Goal: Task Accomplishment & Management: Complete application form

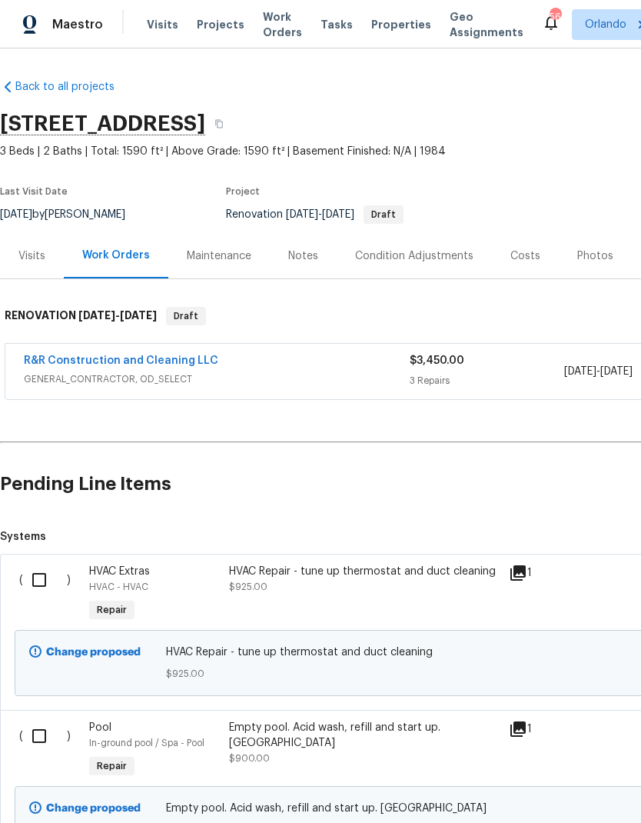
click at [36, 575] on input "checkbox" at bounding box center [45, 580] width 44 height 32
checkbox input "true"
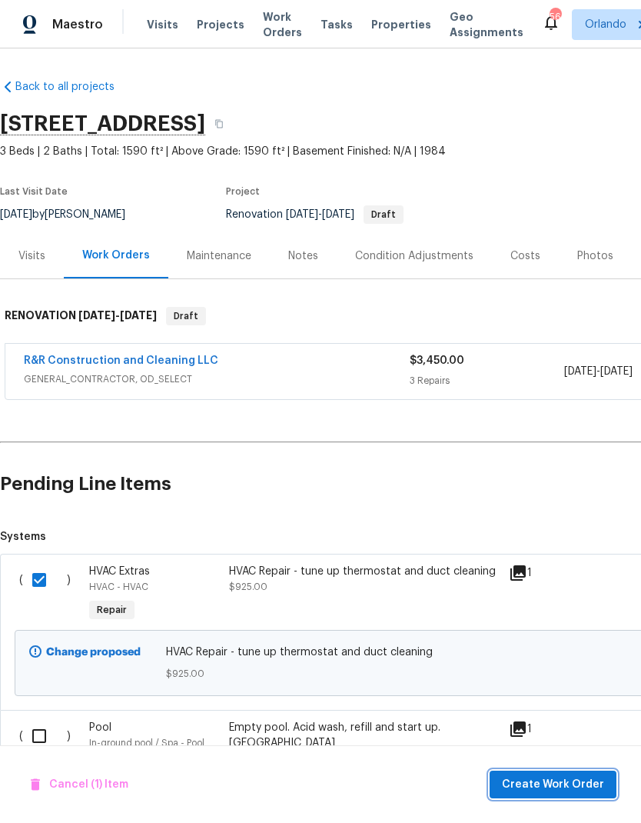
click at [564, 787] on span "Create Work Order" at bounding box center [553, 784] width 102 height 19
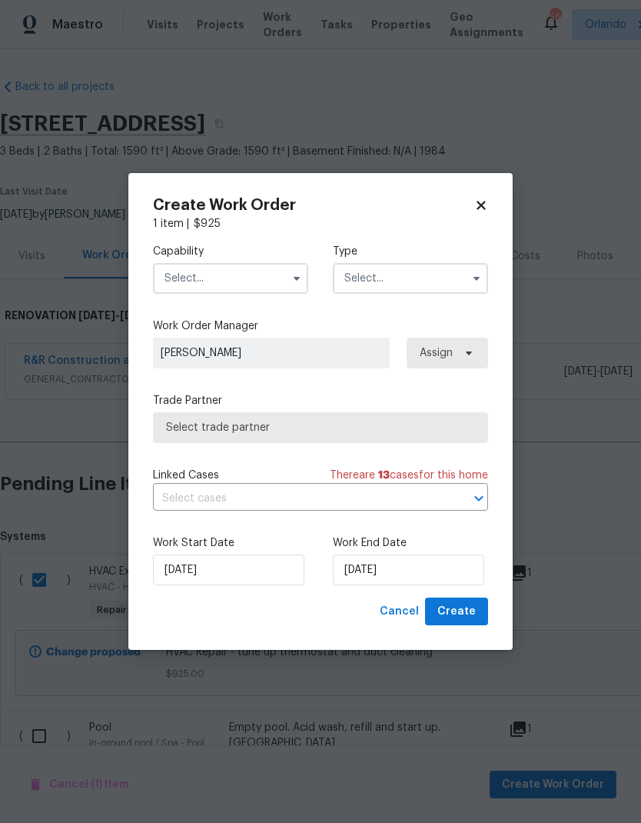
click at [271, 280] on input "text" at bounding box center [230, 278] width 155 height 31
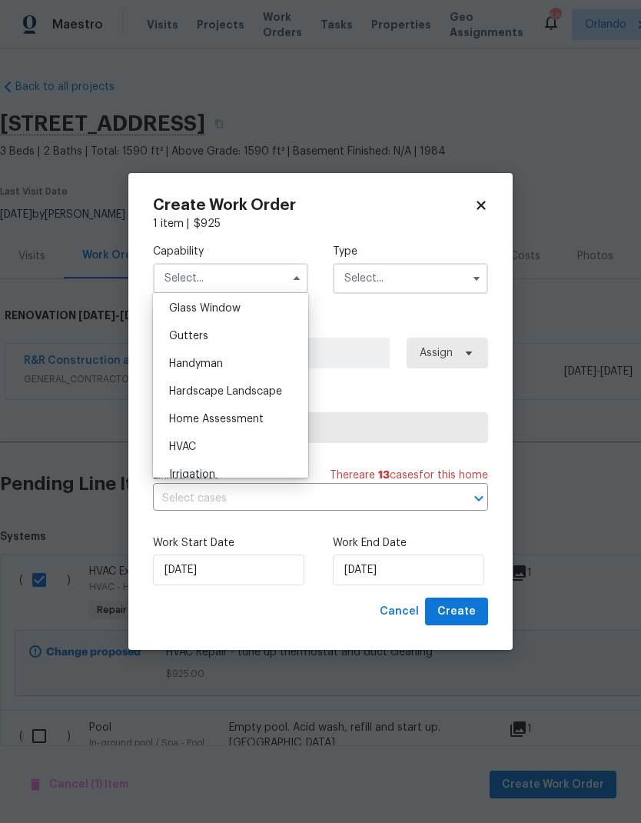
scroll to position [821, 0]
click at [261, 417] on div "HVAC" at bounding box center [231, 418] width 148 height 28
type input "HVAC"
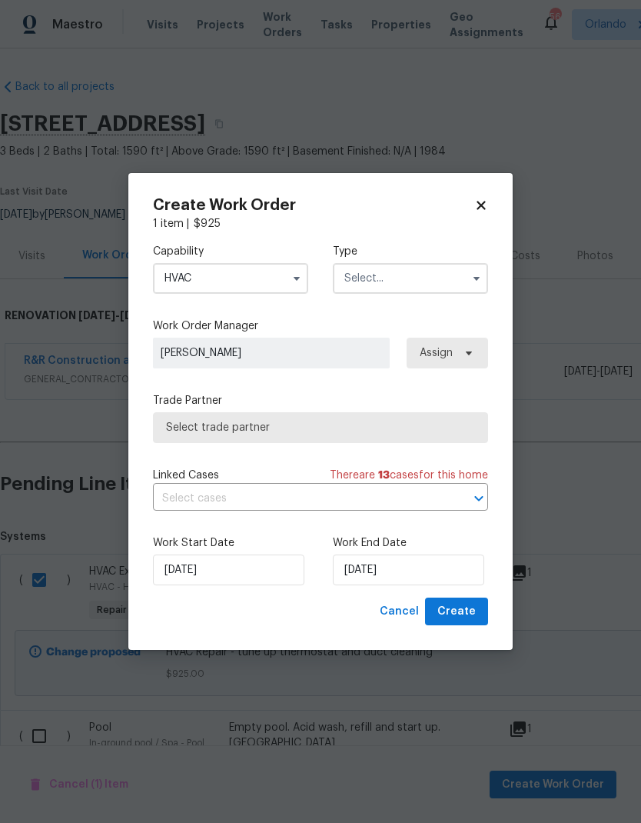
click at [471, 282] on icon "button" at bounding box center [477, 278] width 12 height 12
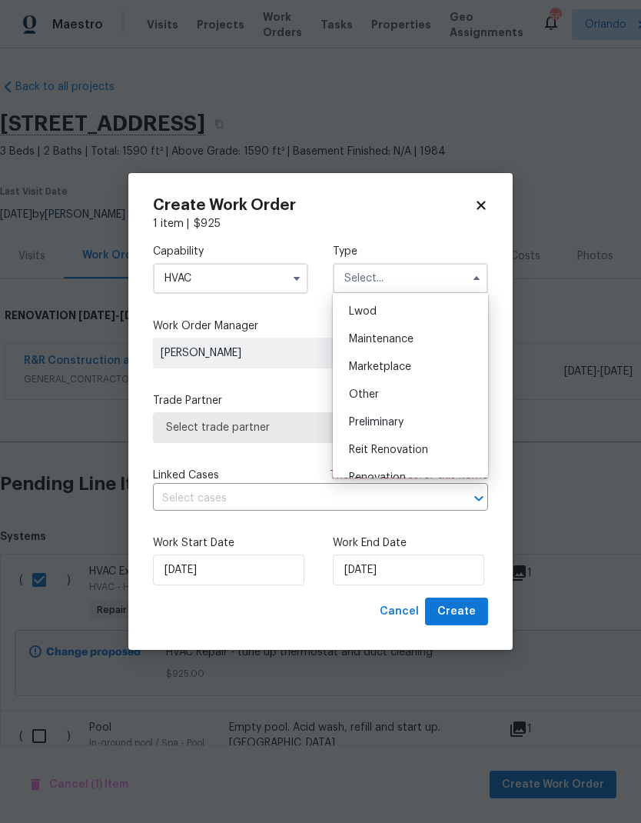
scroll to position [264, 0]
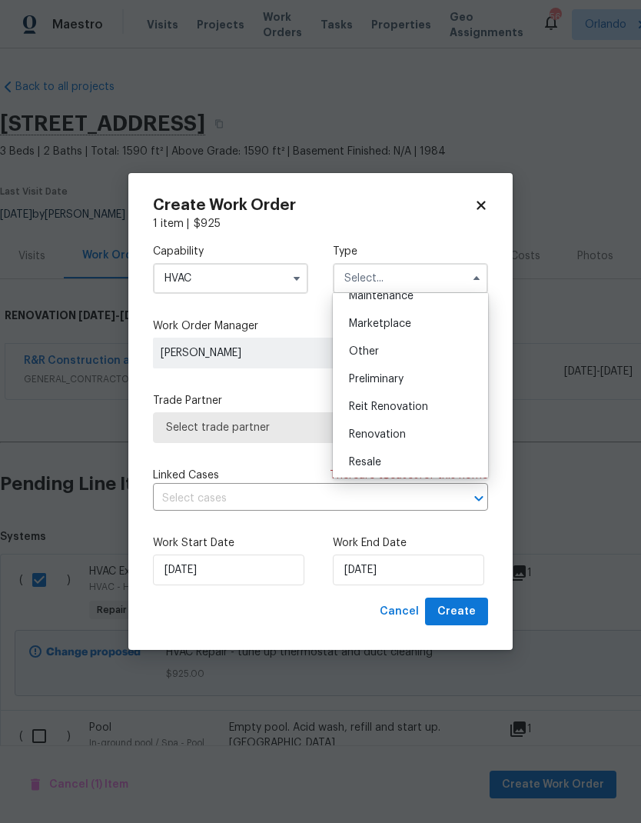
click at [422, 433] on div "Renovation" at bounding box center [411, 435] width 148 height 28
type input "Renovation"
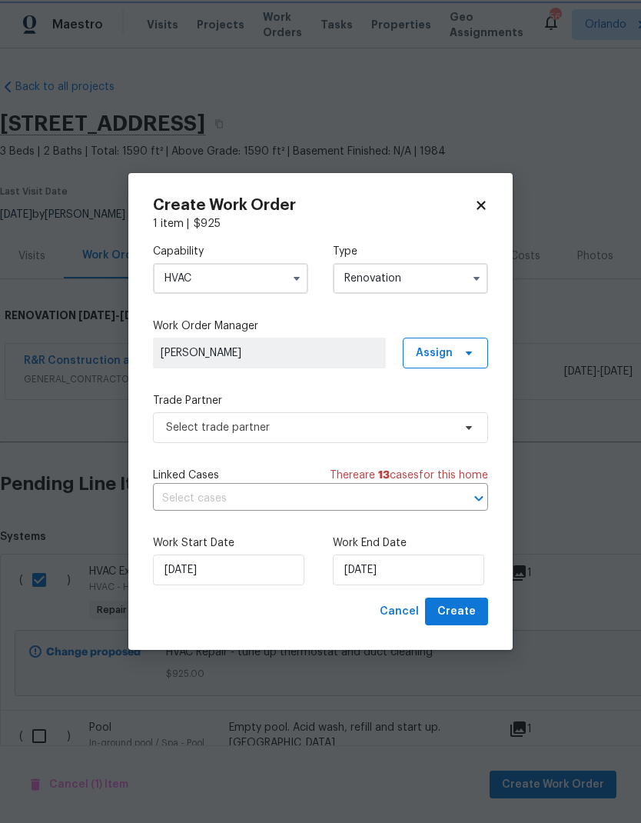
scroll to position [0, 0]
click at [248, 581] on input "[DATE]" at bounding box center [228, 569] width 151 height 31
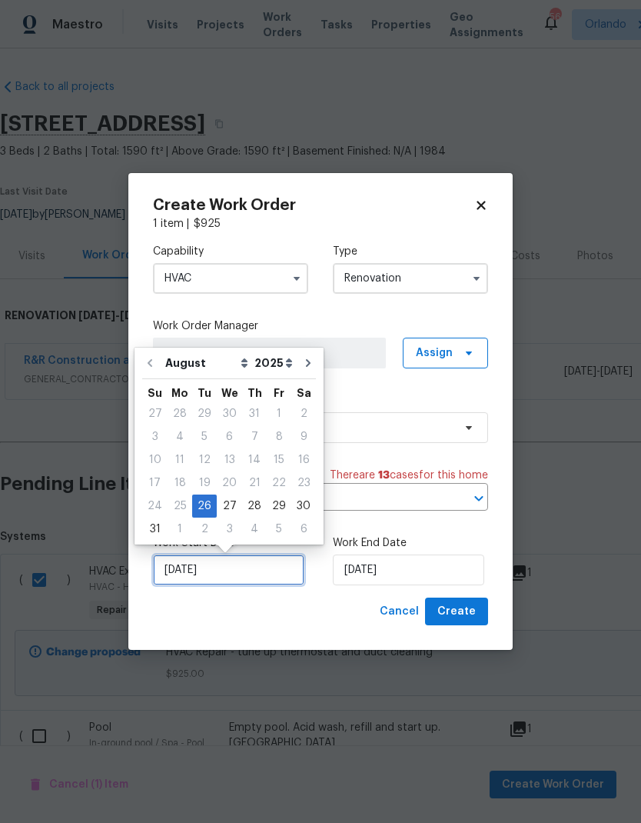
scroll to position [6, 0]
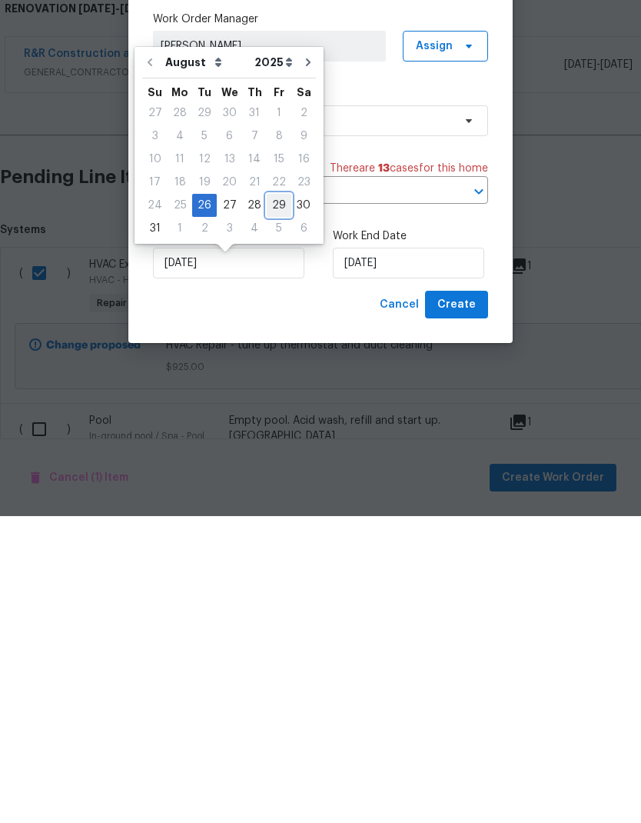
click at [267, 501] on div "29" at bounding box center [279, 512] width 25 height 22
type input "[DATE]"
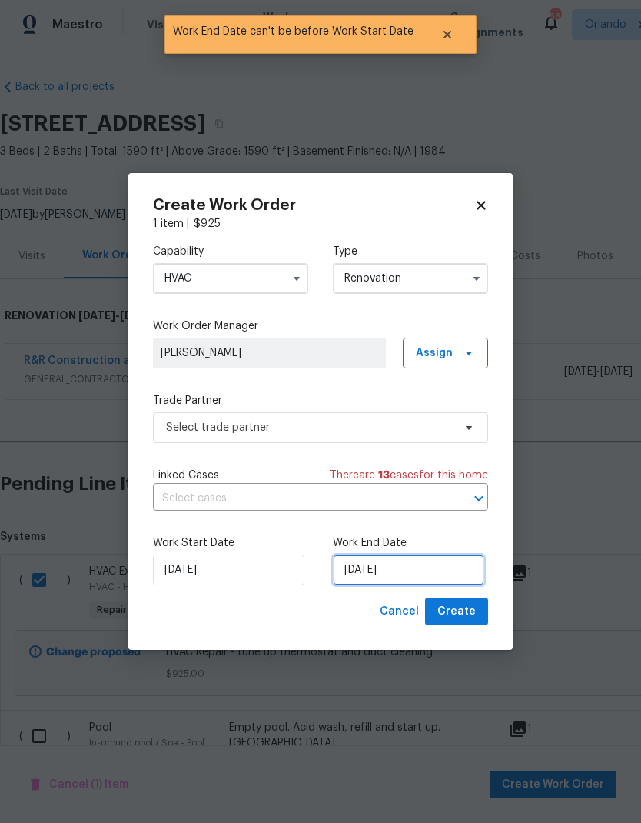
click at [425, 567] on input "[DATE]" at bounding box center [408, 569] width 151 height 31
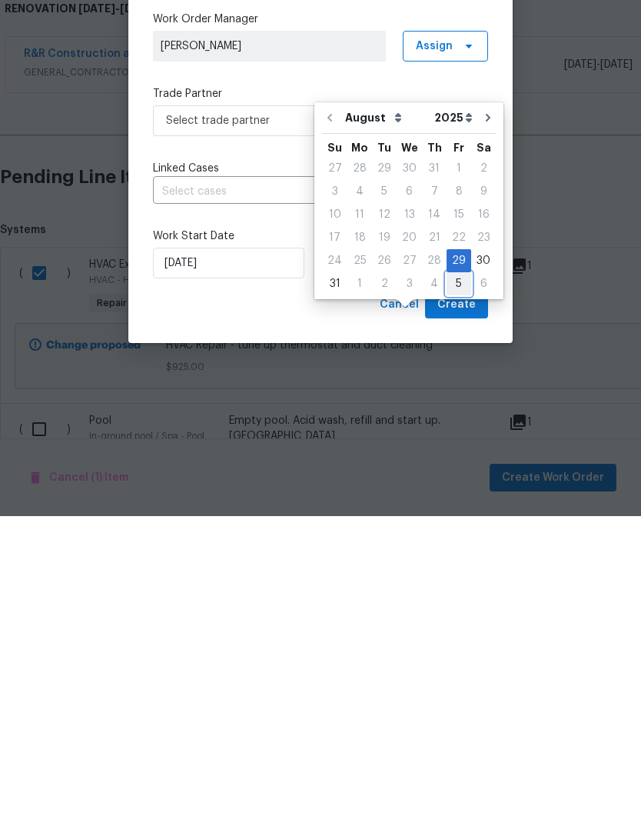
click at [456, 580] on div "5" at bounding box center [459, 591] width 25 height 22
type input "[DATE]"
select select "8"
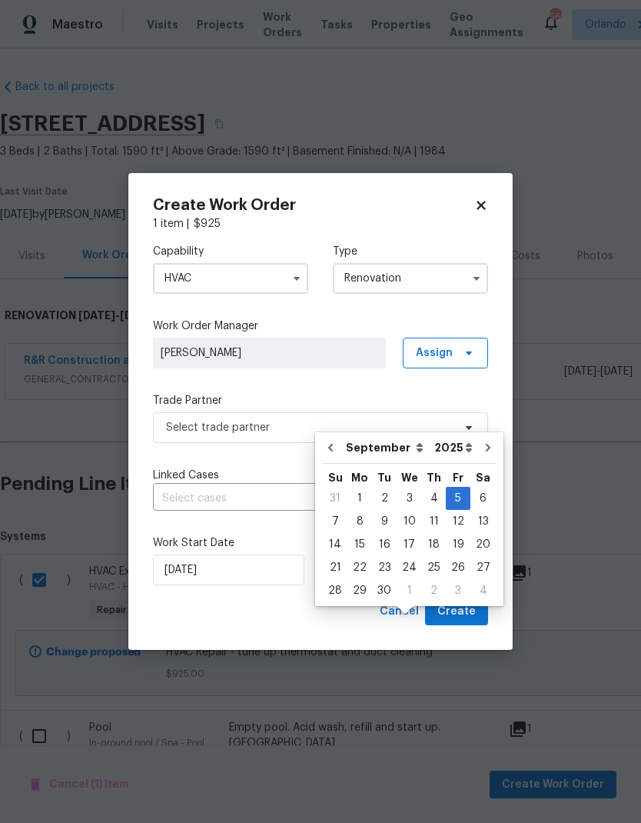
click at [361, 322] on label "Work Order Manager" at bounding box center [320, 325] width 335 height 15
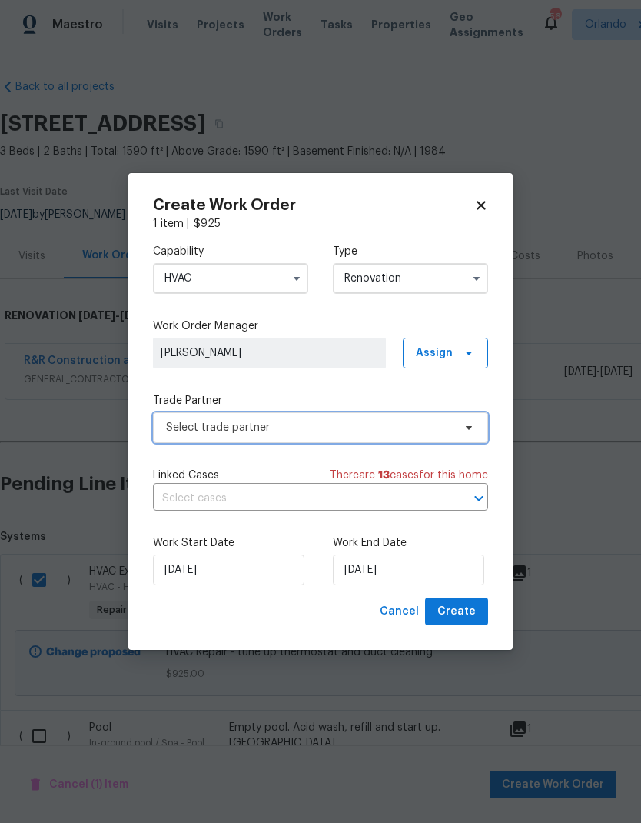
click at [436, 433] on span "Select trade partner" at bounding box center [309, 427] width 287 height 15
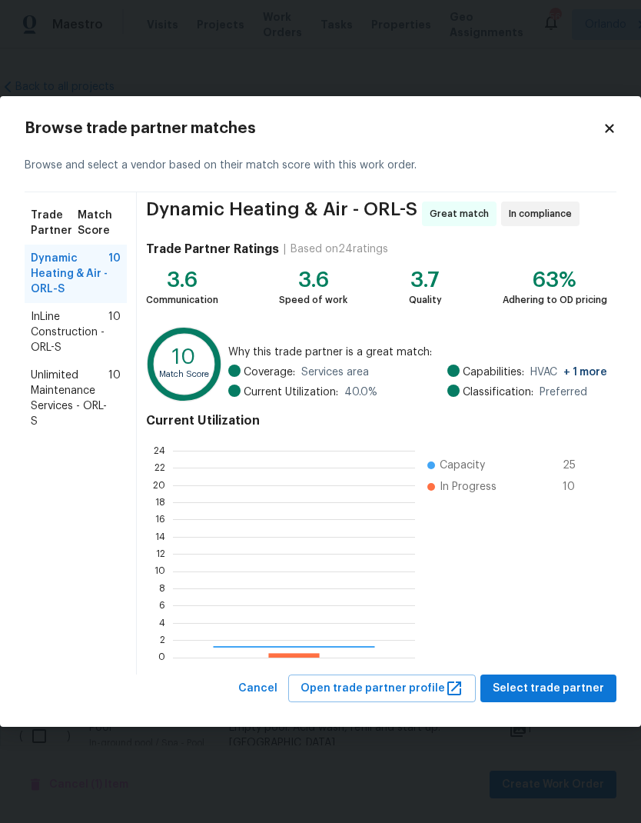
scroll to position [215, 242]
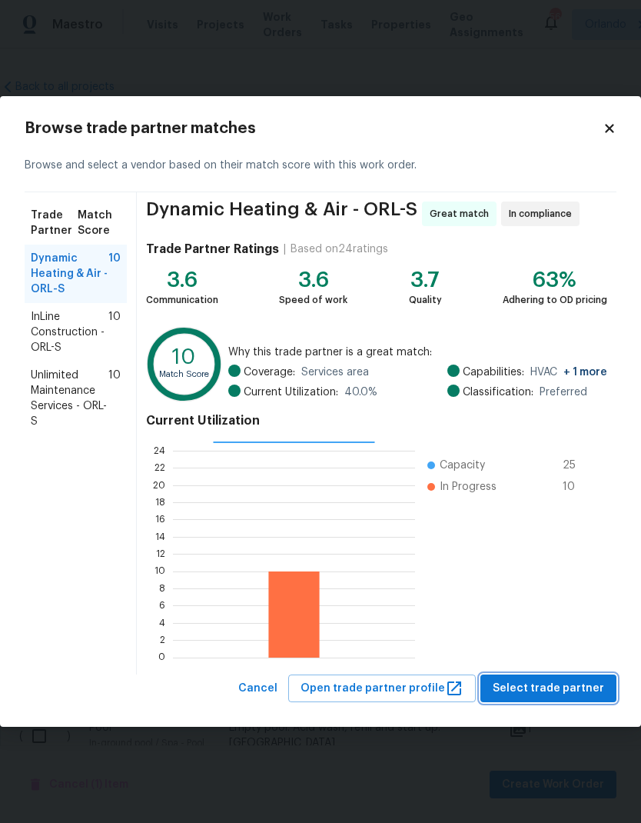
click at [571, 678] on button "Select trade partner" at bounding box center [549, 688] width 136 height 28
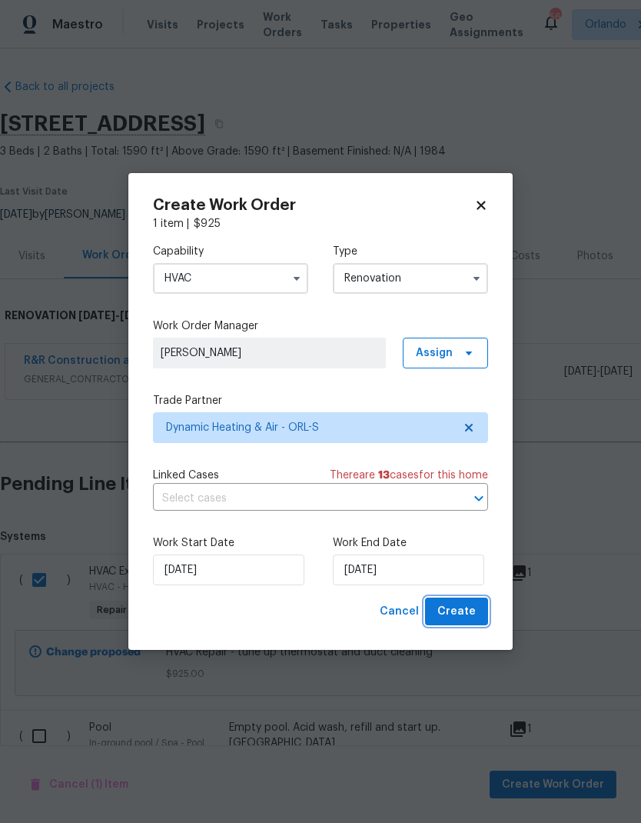
click at [475, 607] on span "Create" at bounding box center [457, 611] width 38 height 19
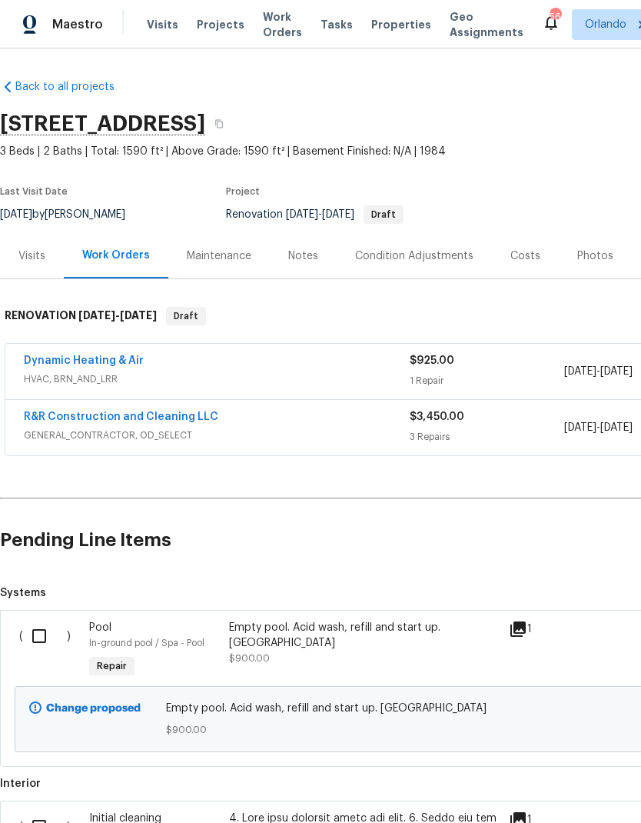
click at [42, 630] on input "checkbox" at bounding box center [45, 636] width 44 height 32
checkbox input "true"
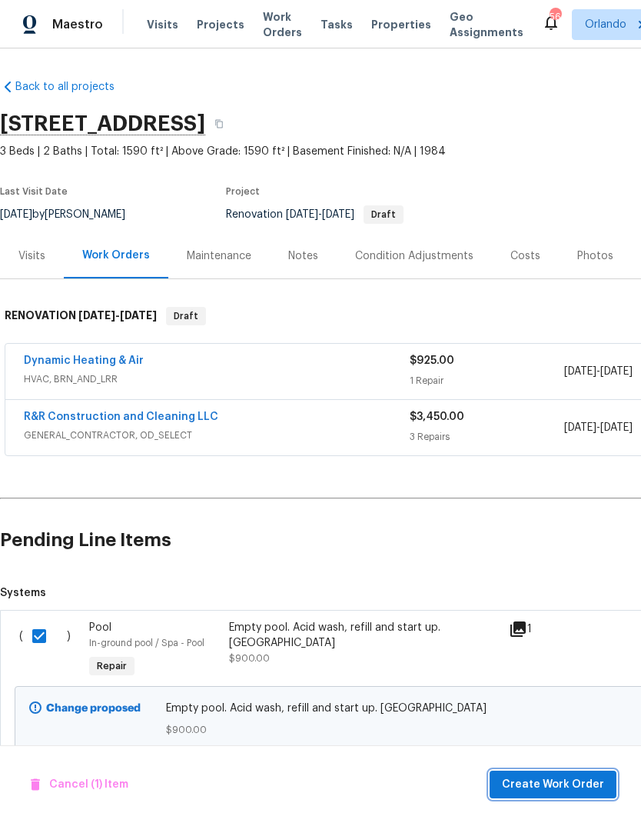
click at [554, 777] on span "Create Work Order" at bounding box center [553, 784] width 102 height 19
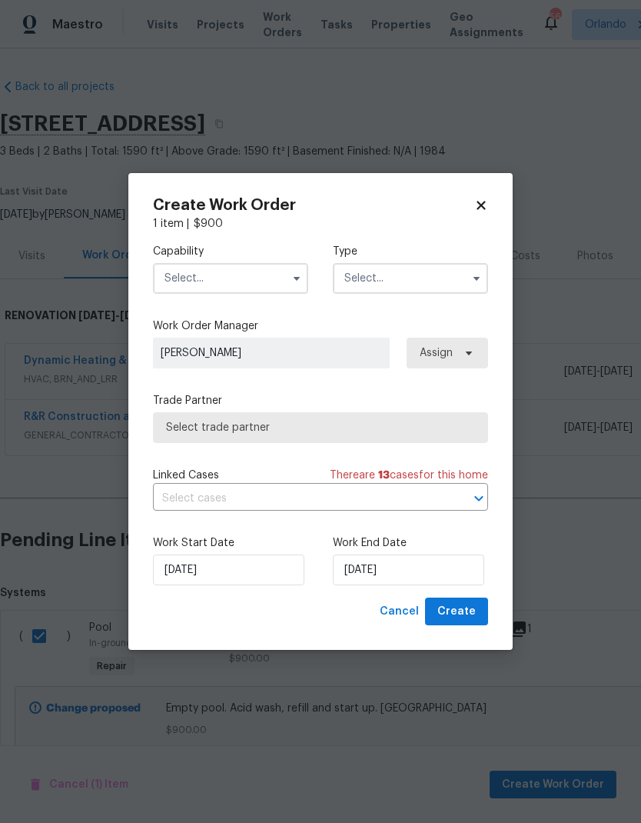
click at [284, 281] on input "text" at bounding box center [230, 278] width 155 height 31
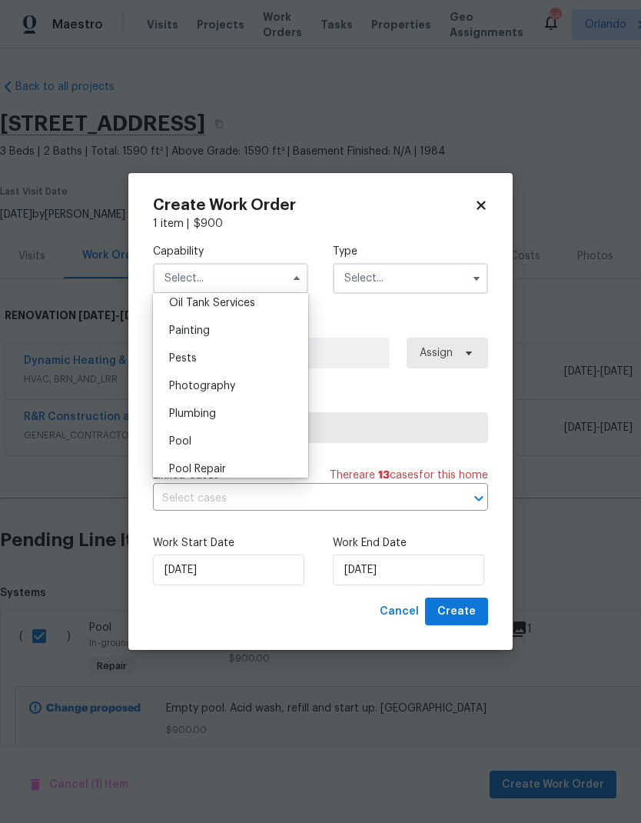
scroll to position [1273, 0]
click at [258, 439] on div "Pool" at bounding box center [231, 440] width 148 height 28
type input "Pool"
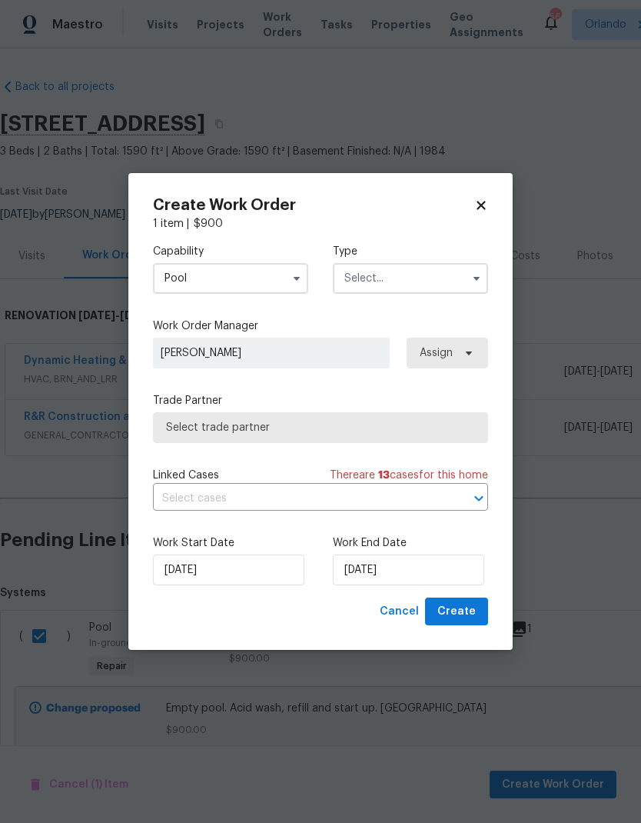
click at [481, 285] on button "button" at bounding box center [476, 278] width 18 height 18
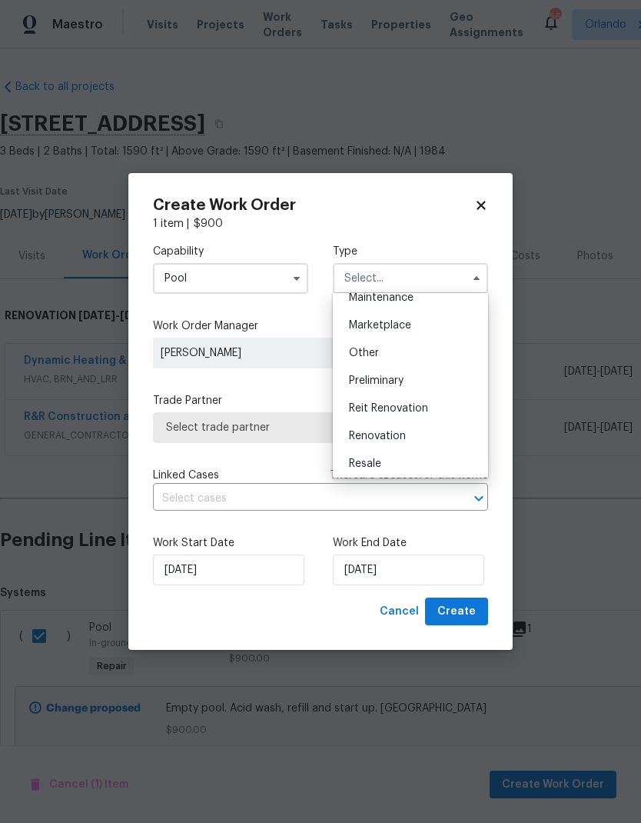
scroll to position [265, 0]
click at [439, 434] on div "Renovation" at bounding box center [411, 433] width 148 height 28
type input "Renovation"
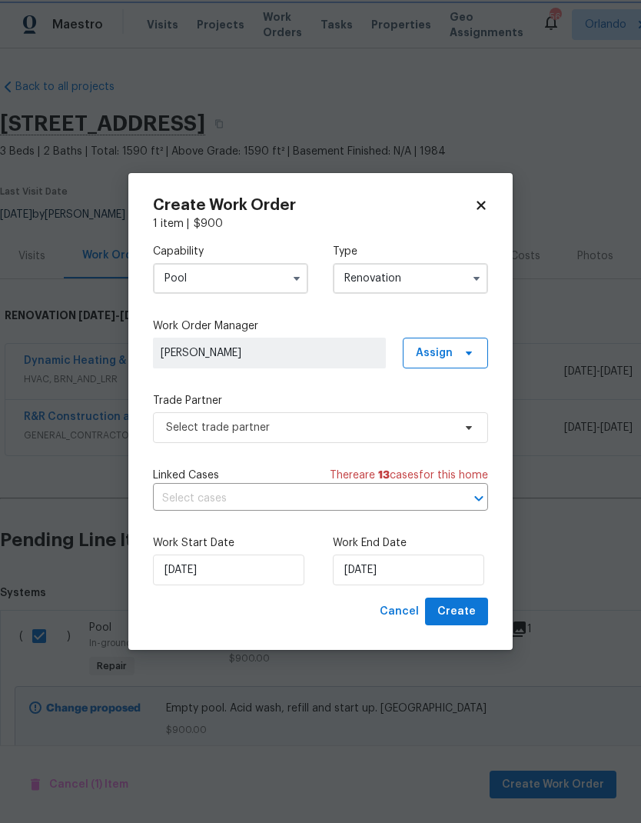
scroll to position [0, 0]
click at [238, 577] on input "[DATE]" at bounding box center [228, 569] width 151 height 31
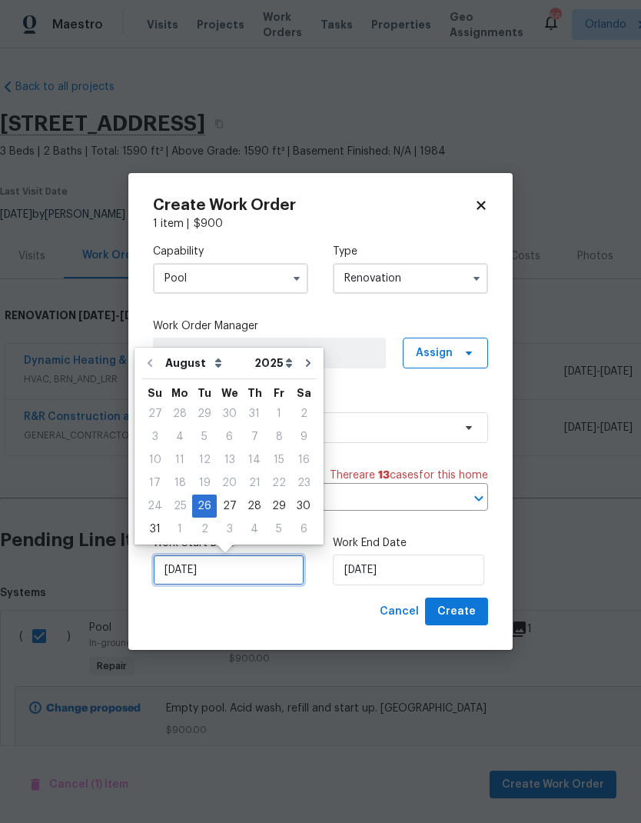
scroll to position [6, 0]
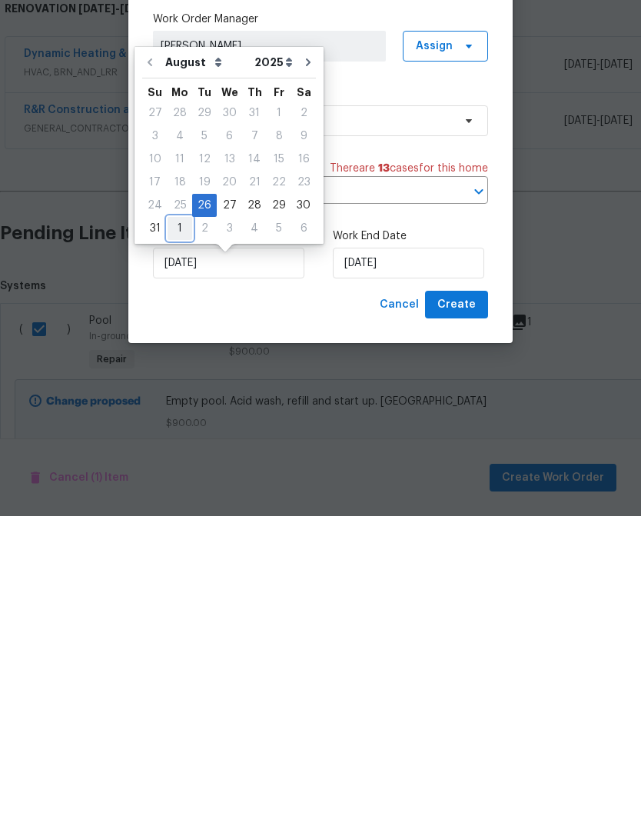
click at [176, 524] on div "1" at bounding box center [180, 535] width 25 height 22
type input "[DATE]"
select select "8"
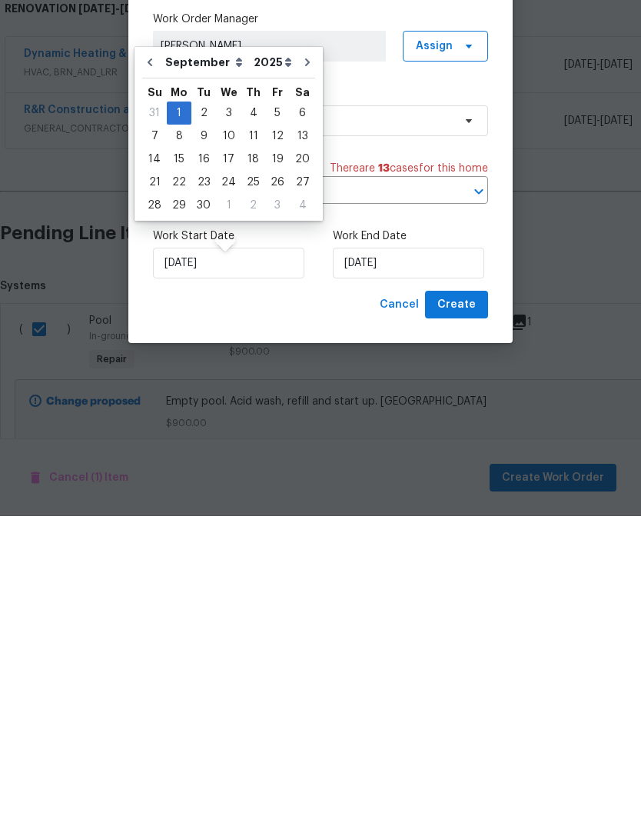
scroll to position [62, 0]
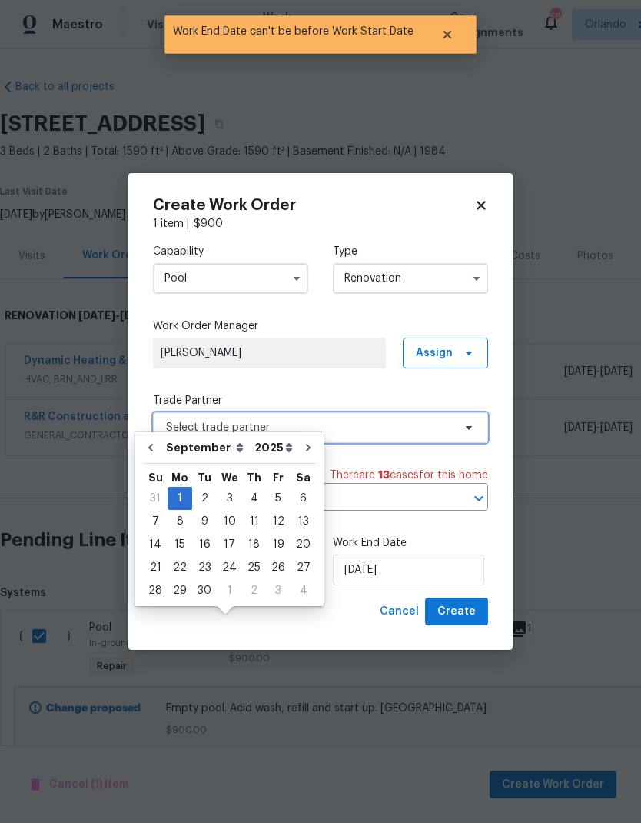
click at [434, 416] on span "Select trade partner" at bounding box center [320, 427] width 335 height 31
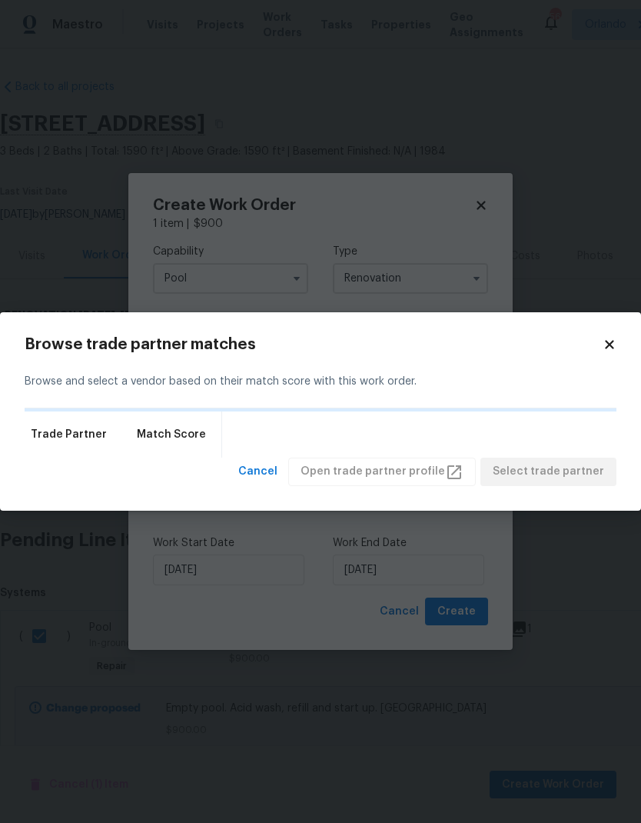
click at [611, 341] on icon at bounding box center [610, 345] width 14 height 14
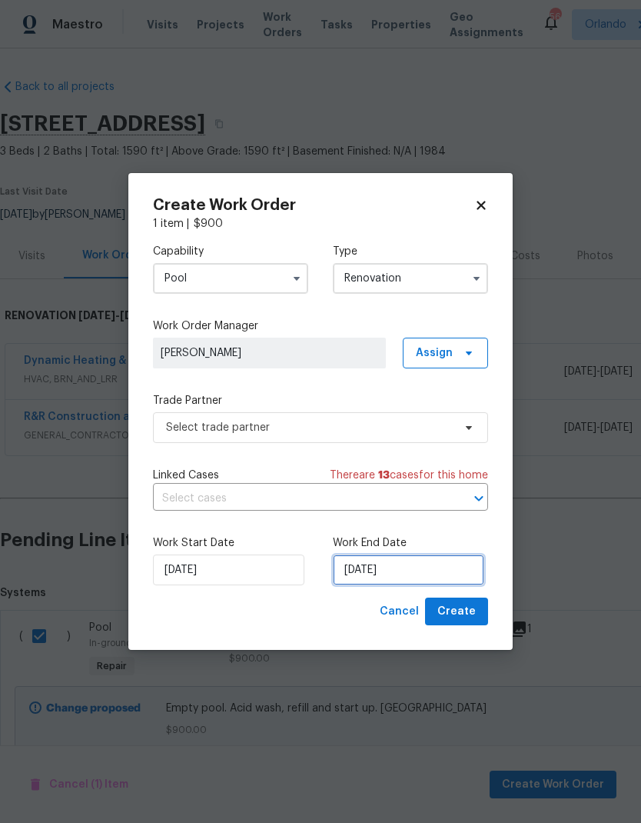
click at [429, 568] on input "[DATE]" at bounding box center [408, 569] width 151 height 31
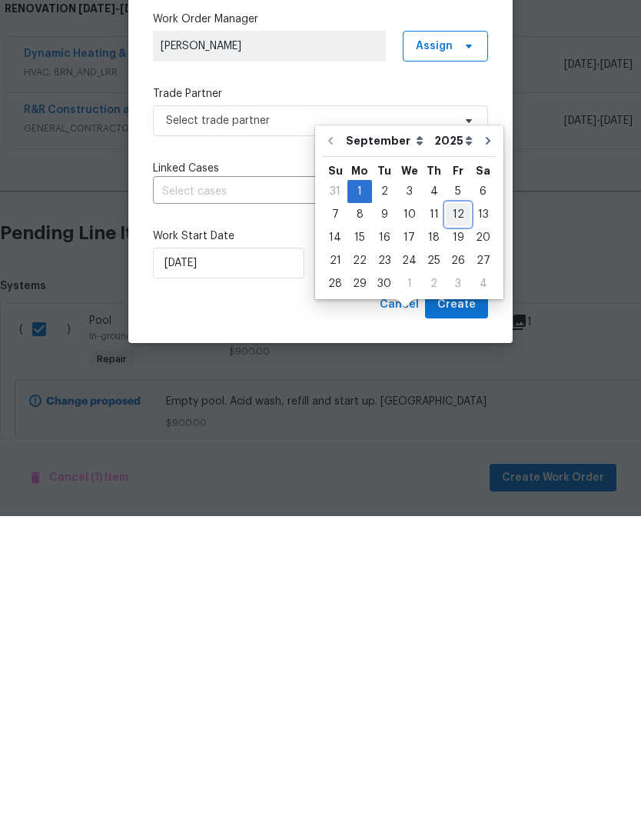
click at [457, 511] on div "12" at bounding box center [458, 522] width 25 height 22
type input "[DATE]"
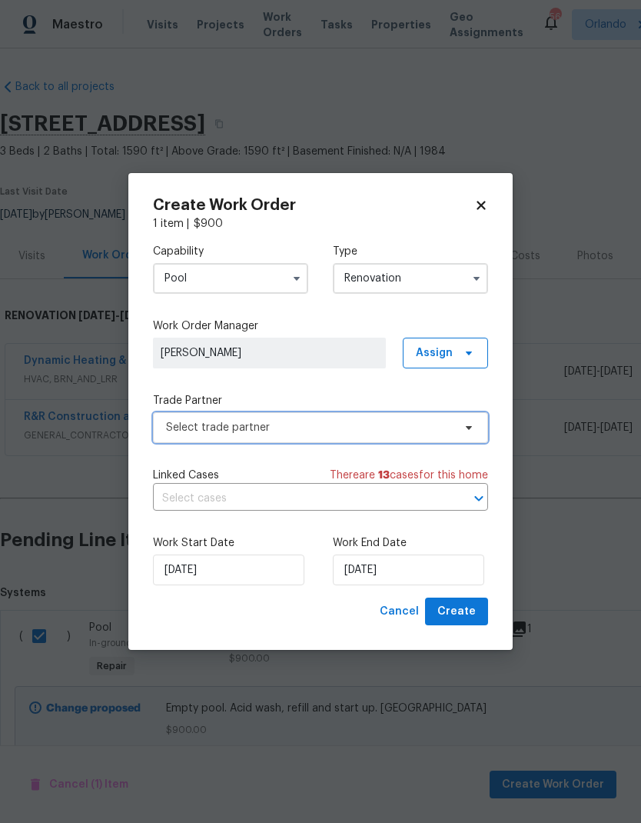
click at [453, 424] on span "Select trade partner" at bounding box center [320, 427] width 335 height 31
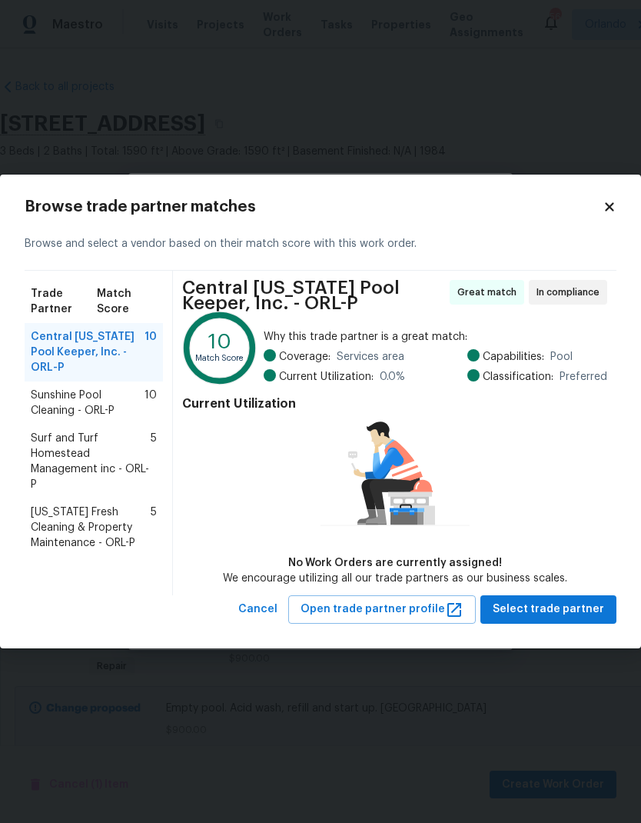
click at [137, 391] on span "Sunshine Pool Cleaning - ORL-P" at bounding box center [88, 403] width 114 height 31
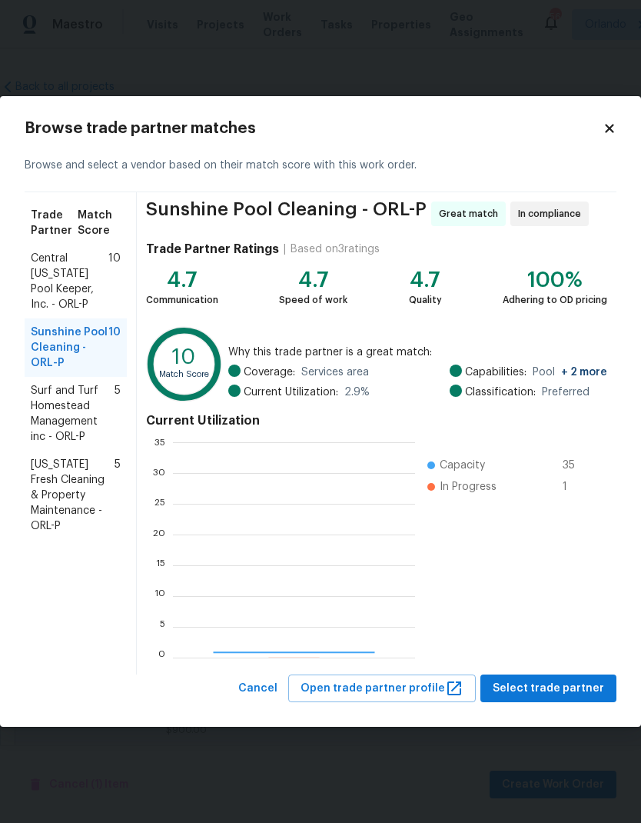
scroll to position [215, 241]
click at [576, 689] on span "Select trade partner" at bounding box center [548, 688] width 111 height 19
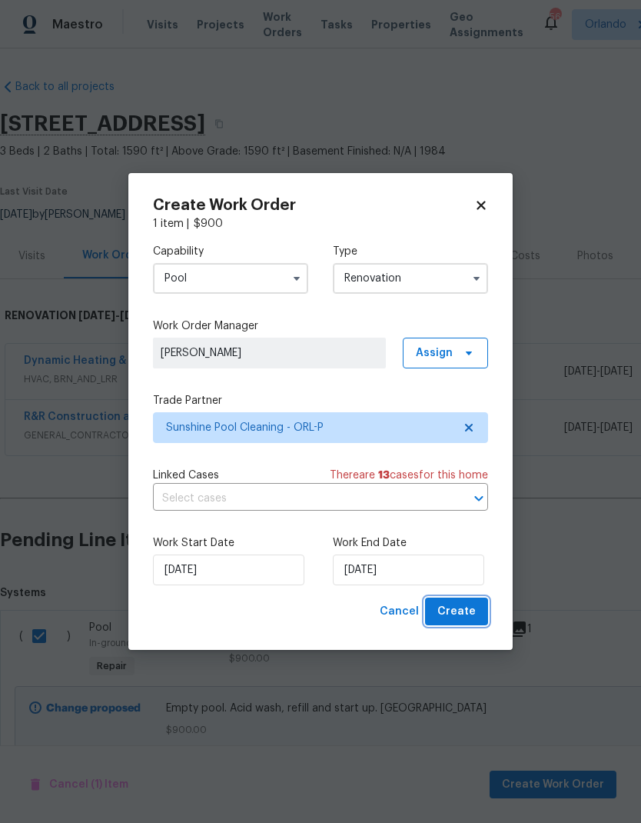
click at [465, 605] on span "Create" at bounding box center [457, 611] width 38 height 19
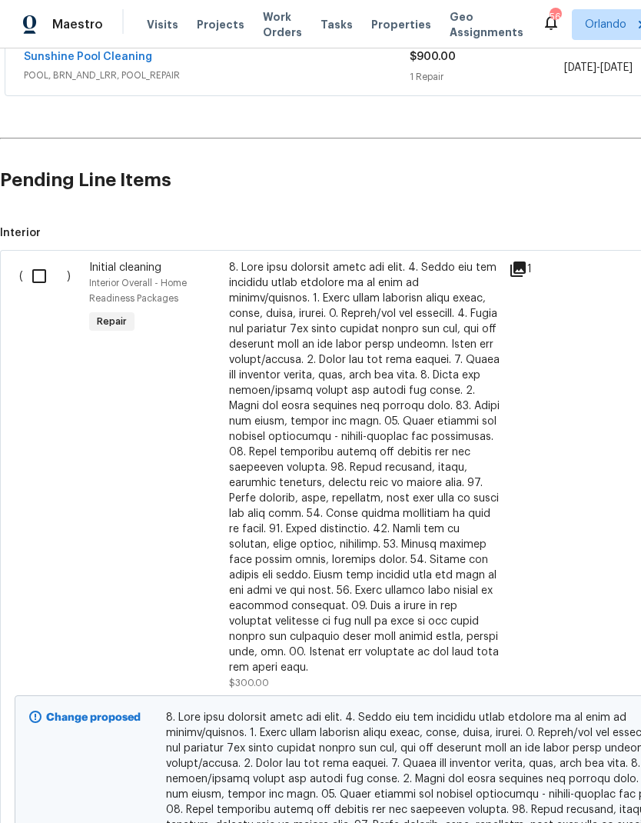
scroll to position [414, 0]
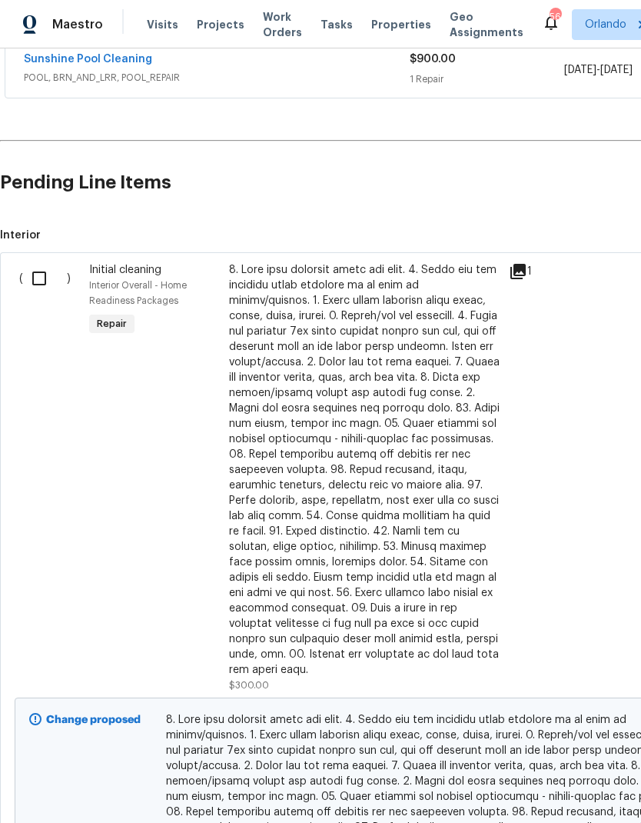
click at [39, 283] on input "checkbox" at bounding box center [45, 278] width 44 height 32
checkbox input "true"
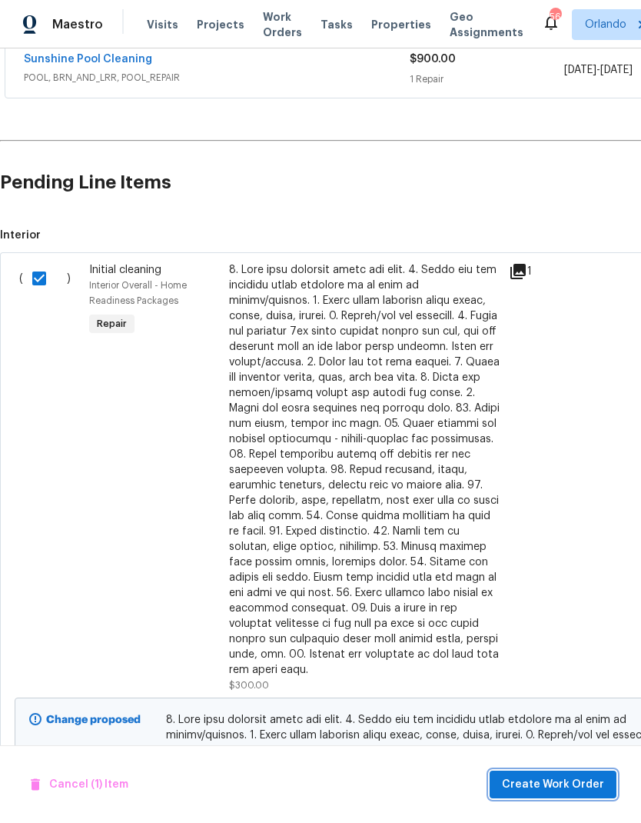
click at [564, 797] on button "Create Work Order" at bounding box center [553, 784] width 127 height 28
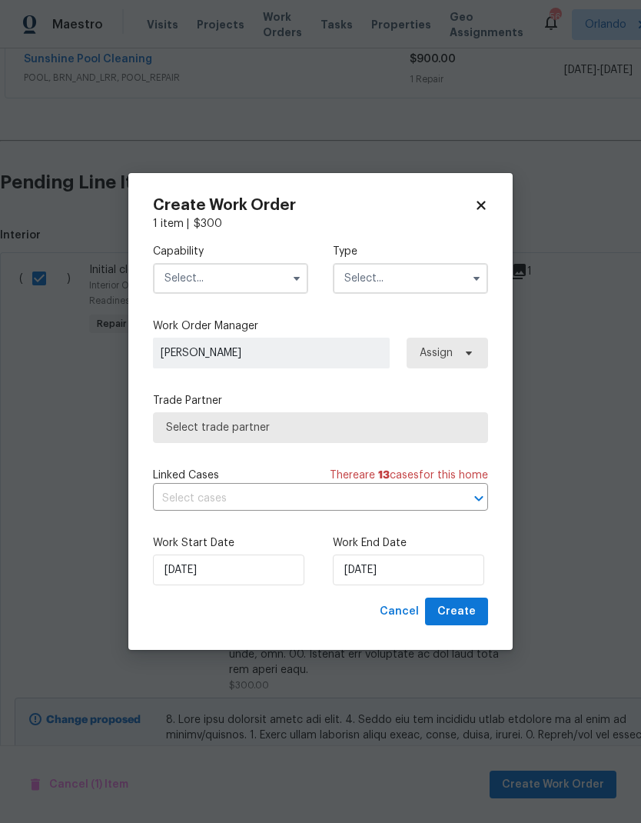
click at [293, 290] on input "text" at bounding box center [230, 278] width 155 height 31
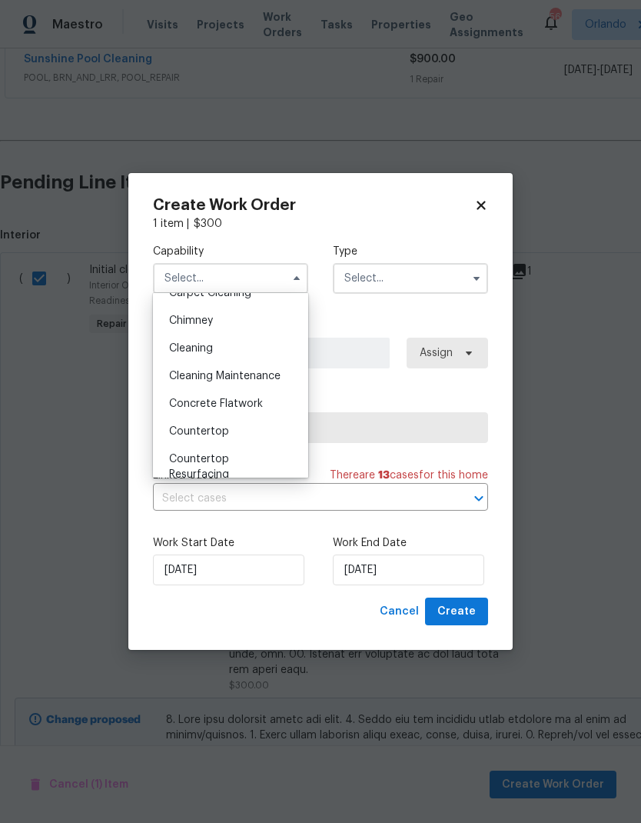
scroll to position [182, 0]
click at [268, 343] on div "Cleaning" at bounding box center [231, 350] width 148 height 28
type input "Cleaning"
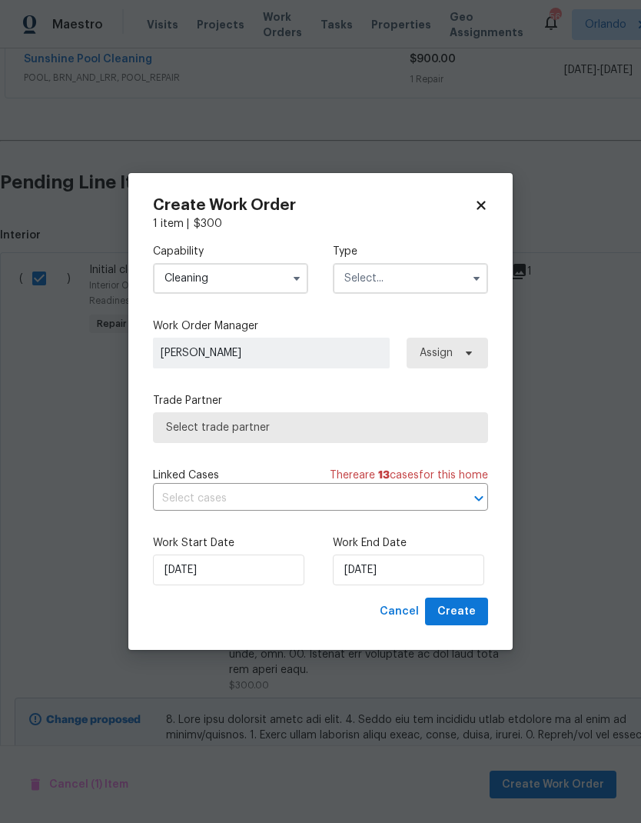
click at [472, 278] on icon "button" at bounding box center [477, 278] width 12 height 12
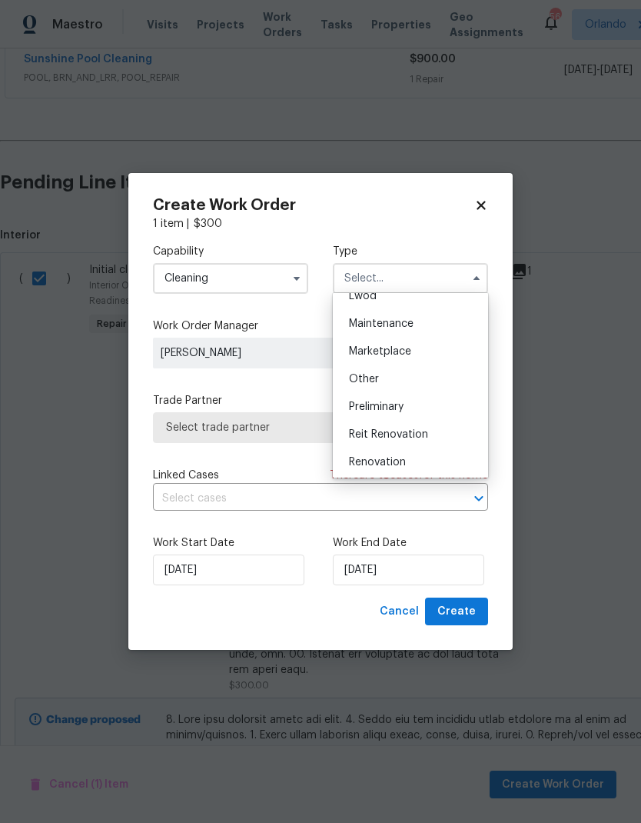
scroll to position [237, 0]
click at [437, 455] on div "Renovation" at bounding box center [411, 462] width 148 height 28
type input "Renovation"
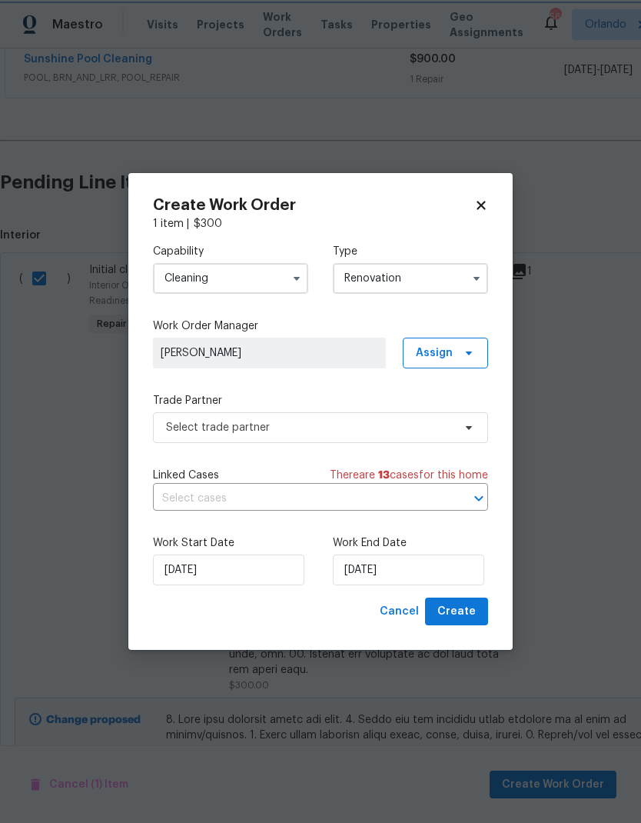
scroll to position [0, 0]
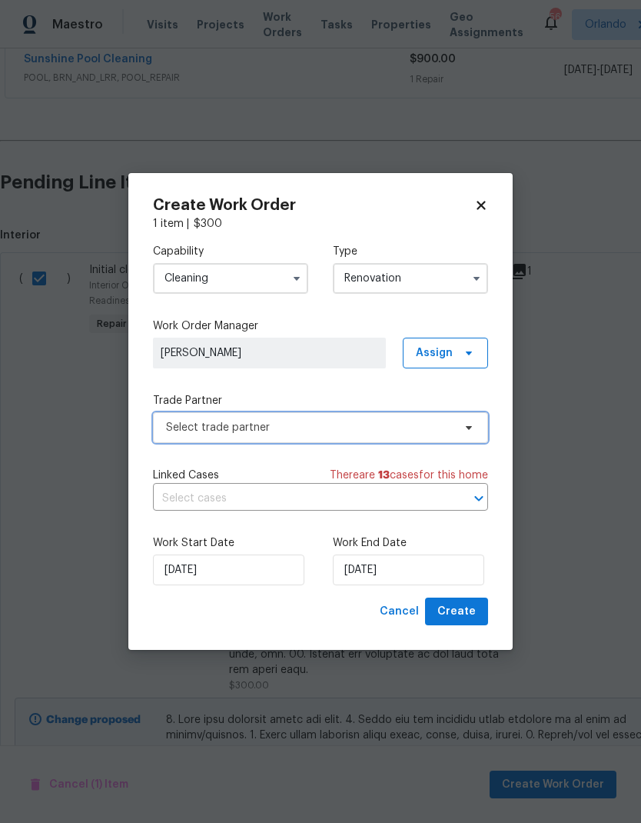
click at [468, 422] on icon at bounding box center [469, 427] width 12 height 12
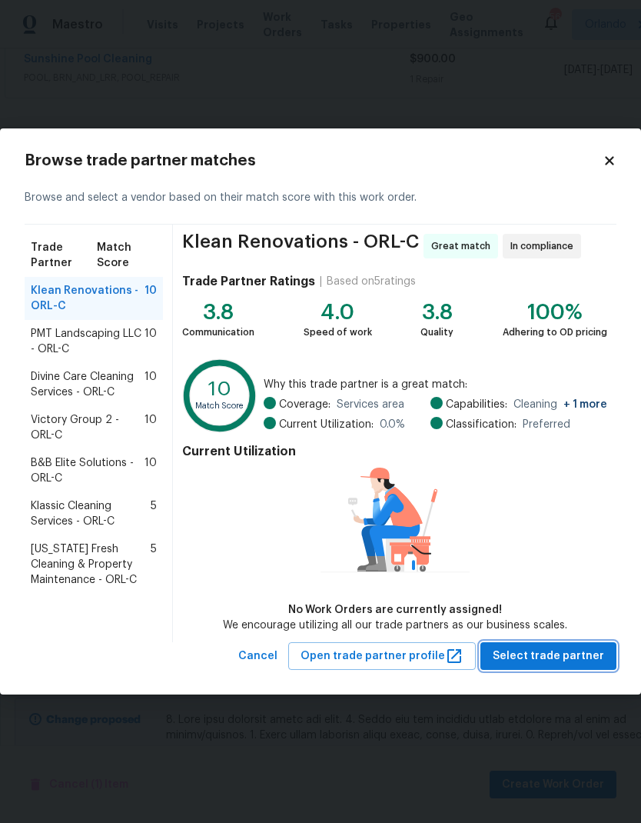
click at [578, 650] on span "Select trade partner" at bounding box center [548, 656] width 111 height 19
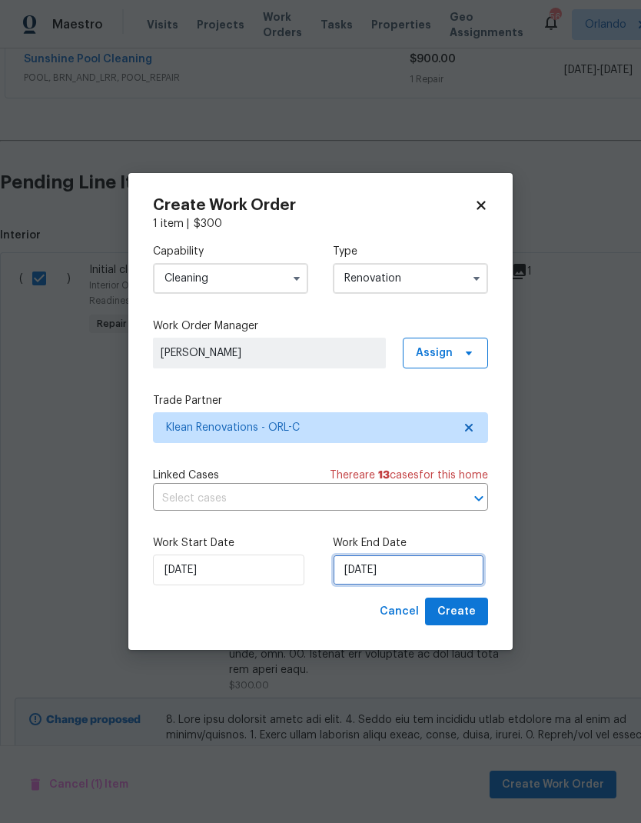
click at [445, 562] on input "[DATE]" at bounding box center [408, 569] width 151 height 31
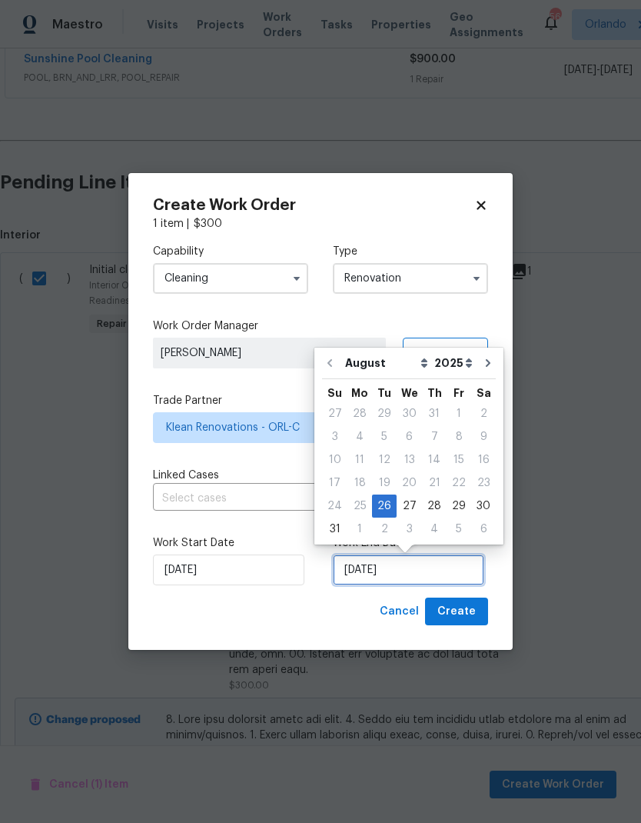
scroll to position [6, 0]
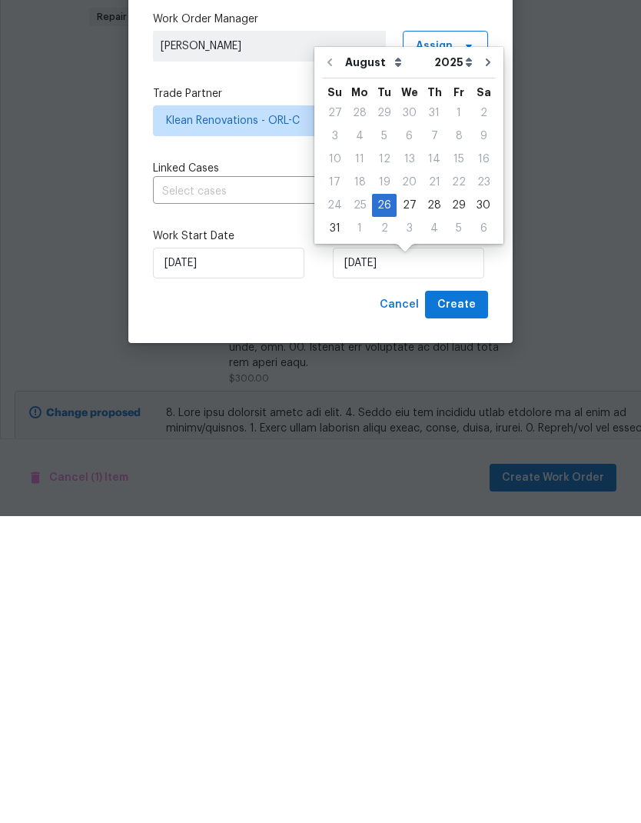
click at [484, 363] on icon "Go to next month" at bounding box center [488, 369] width 12 height 12
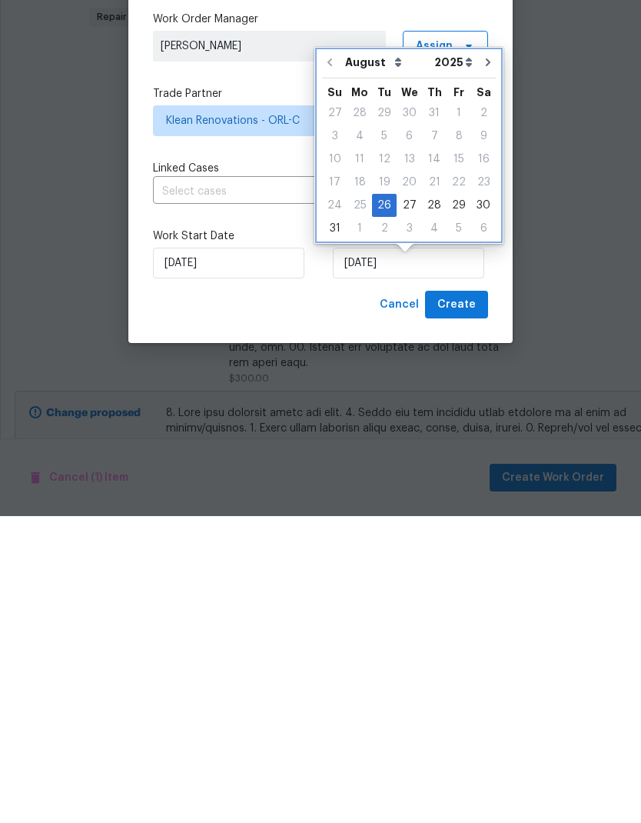
type input "[DATE]"
select select "8"
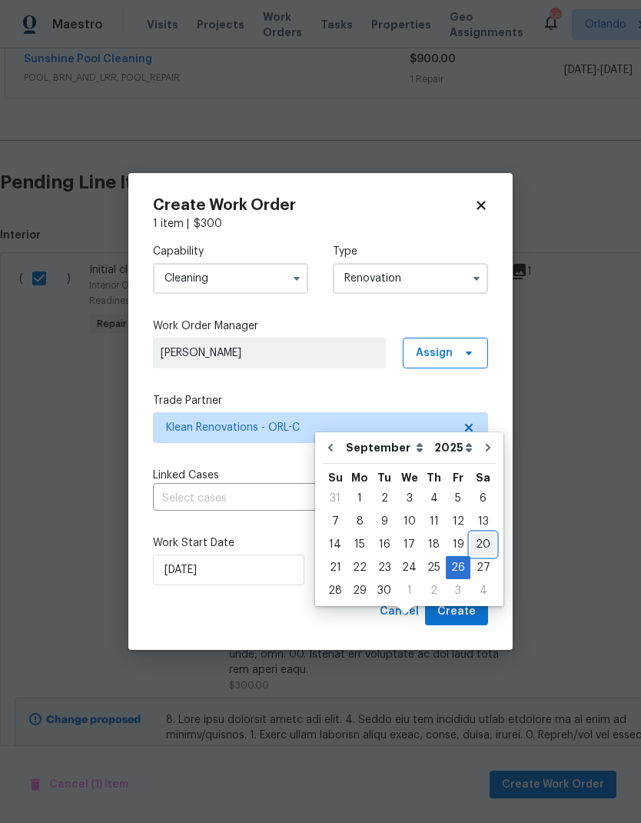
click at [485, 534] on div "20" at bounding box center [483, 545] width 25 height 22
type input "[DATE]"
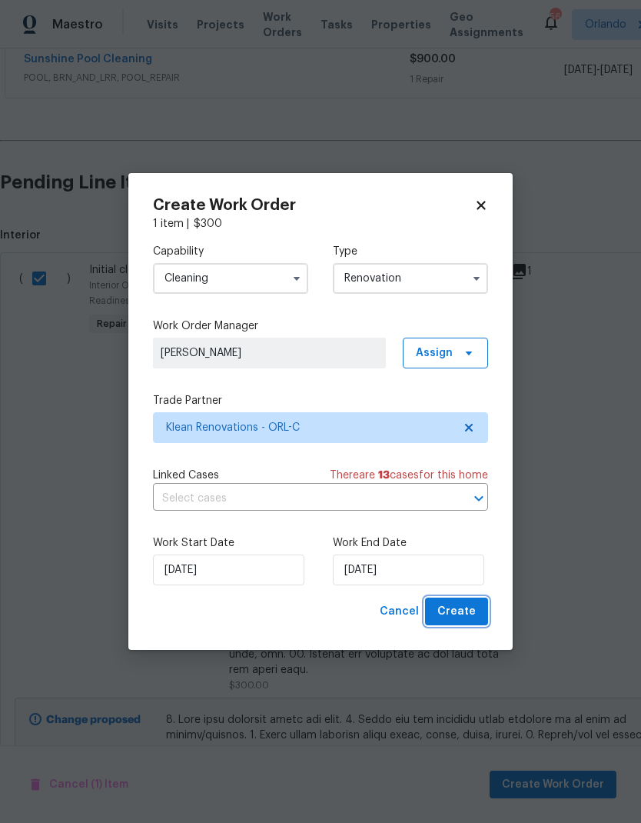
click at [470, 611] on span "Create" at bounding box center [457, 611] width 38 height 19
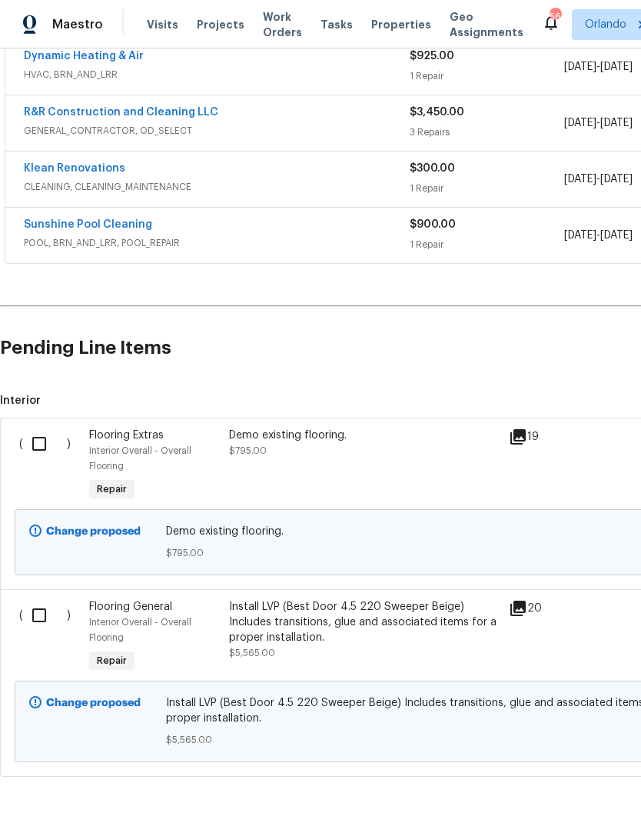
scroll to position [304, 0]
click at [41, 606] on input "checkbox" at bounding box center [45, 616] width 44 height 32
checkbox input "true"
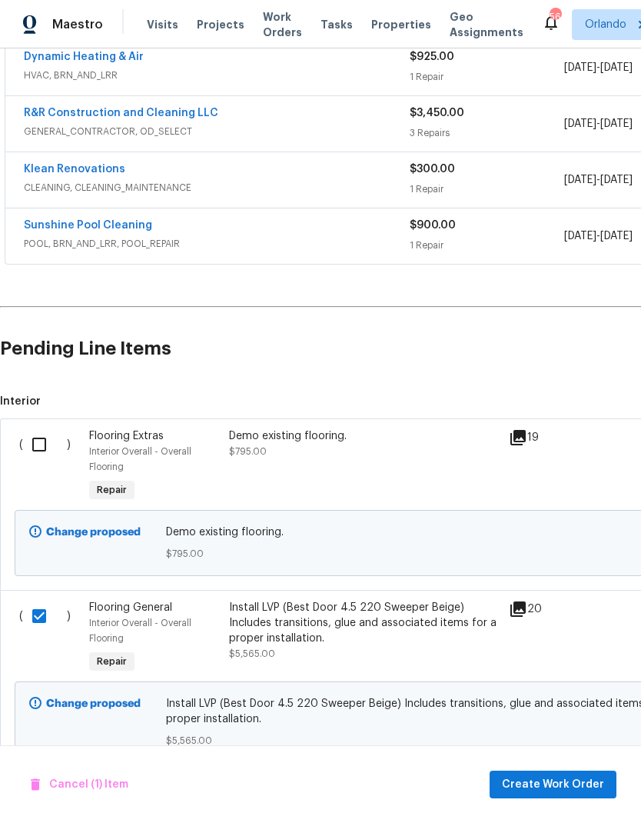
click at [35, 437] on input "checkbox" at bounding box center [45, 444] width 44 height 32
checkbox input "true"
click at [593, 792] on span "Create Work Order" at bounding box center [553, 784] width 102 height 19
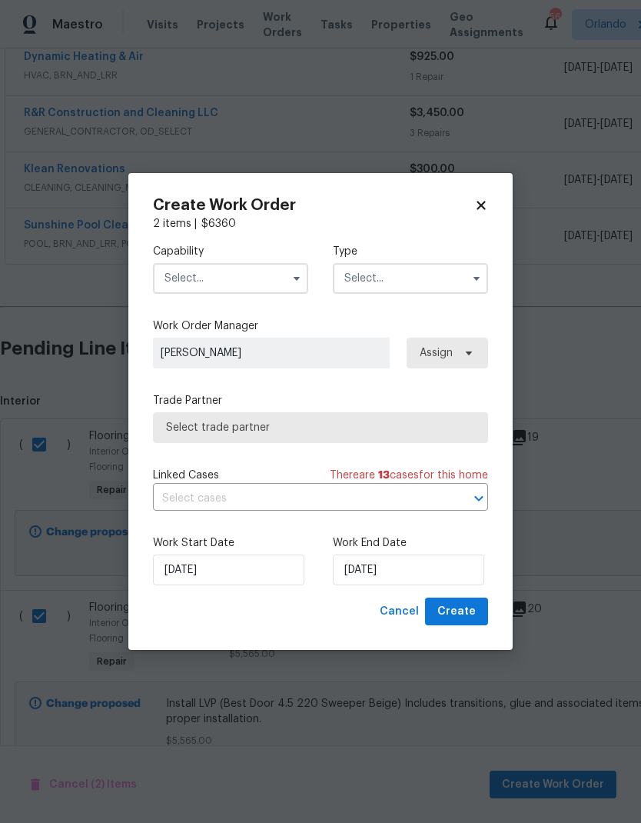
click at [300, 278] on icon "button" at bounding box center [297, 278] width 12 height 12
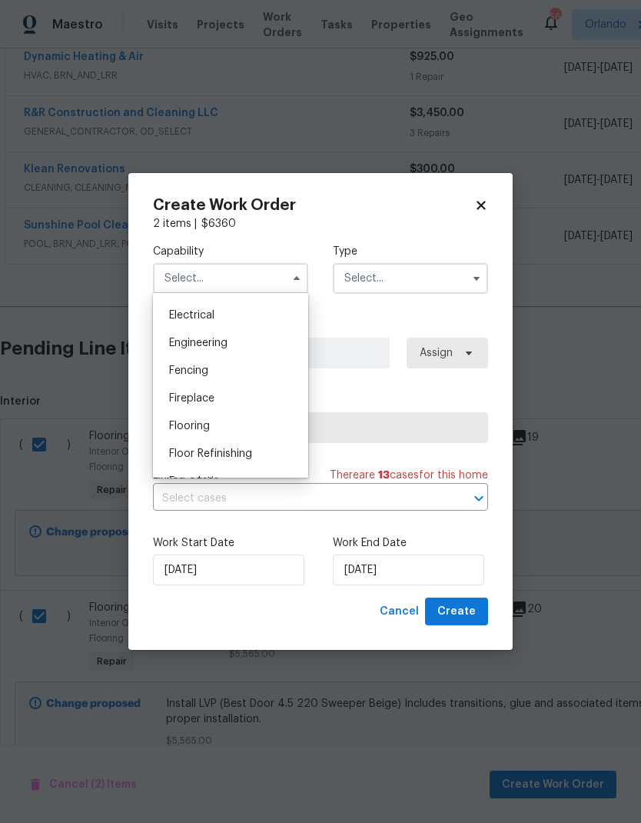
scroll to position [491, 0]
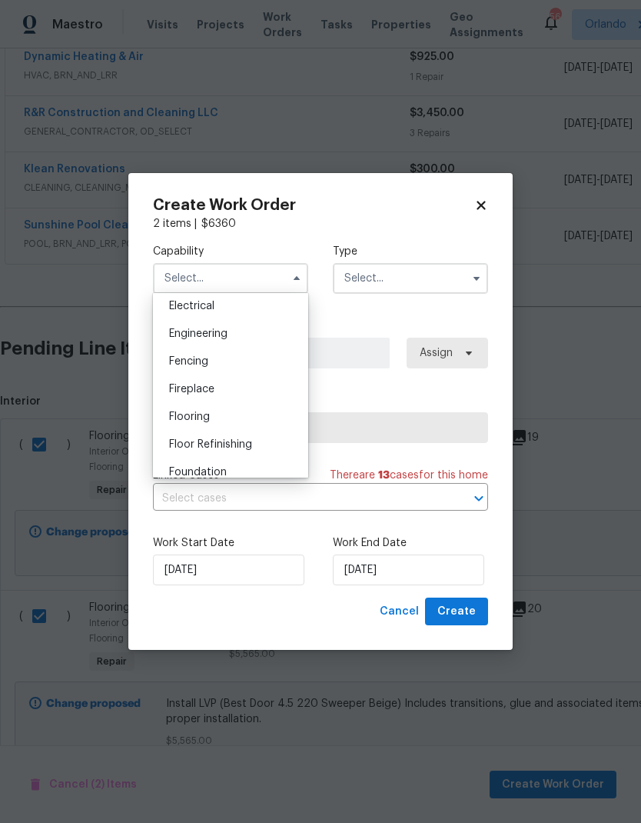
click at [245, 424] on div "Flooring" at bounding box center [231, 417] width 148 height 28
type input "Flooring"
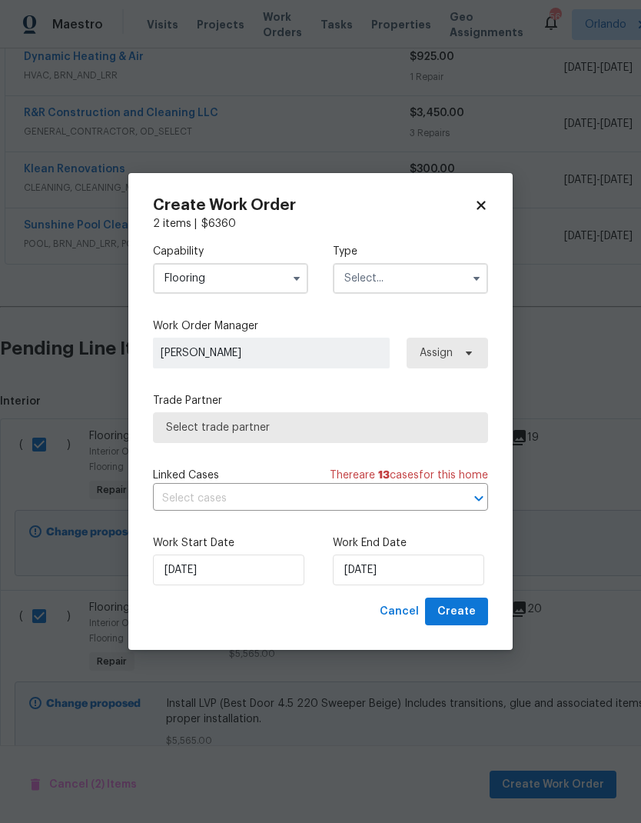
click at [460, 272] on input "text" at bounding box center [410, 278] width 155 height 31
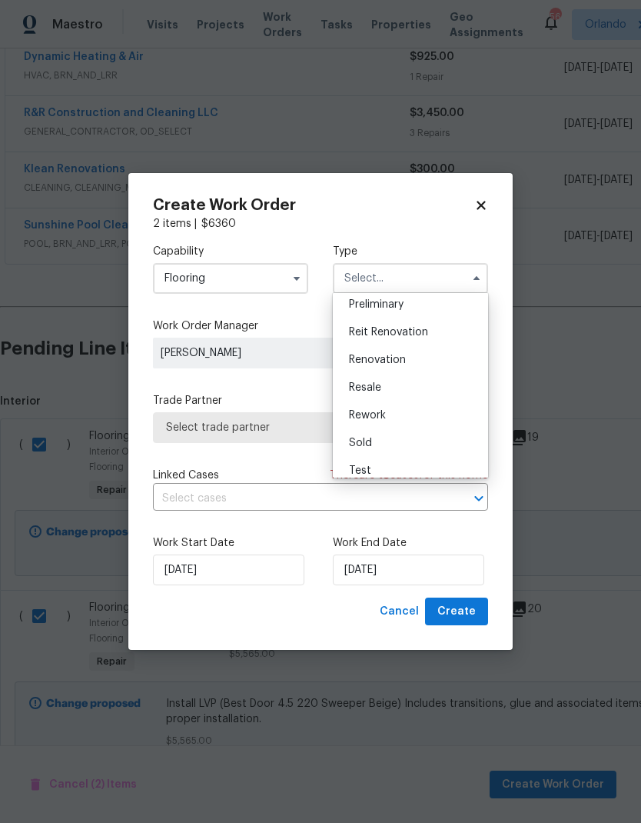
scroll to position [339, 0]
click at [431, 362] on div "Renovation" at bounding box center [411, 359] width 148 height 28
type input "Renovation"
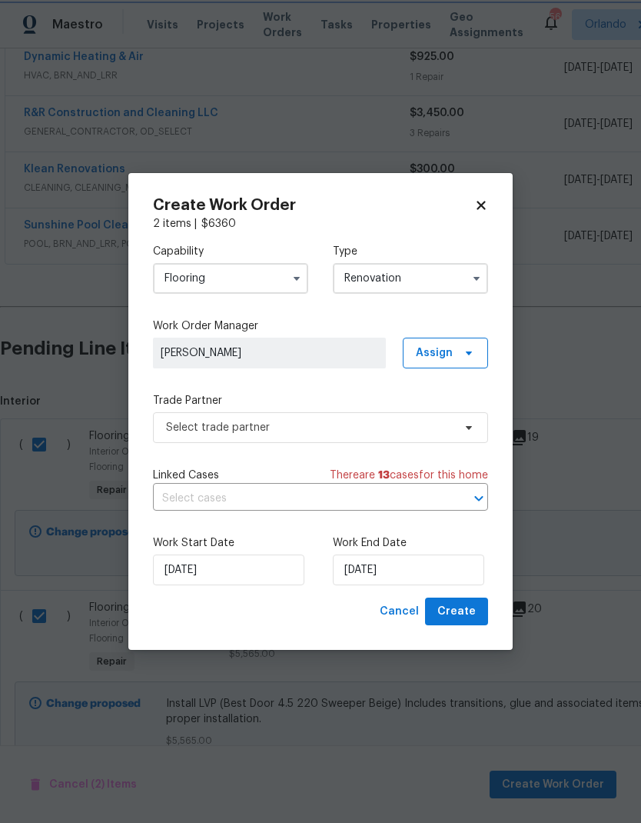
scroll to position [0, 0]
click at [436, 568] on input "[DATE]" at bounding box center [408, 569] width 151 height 31
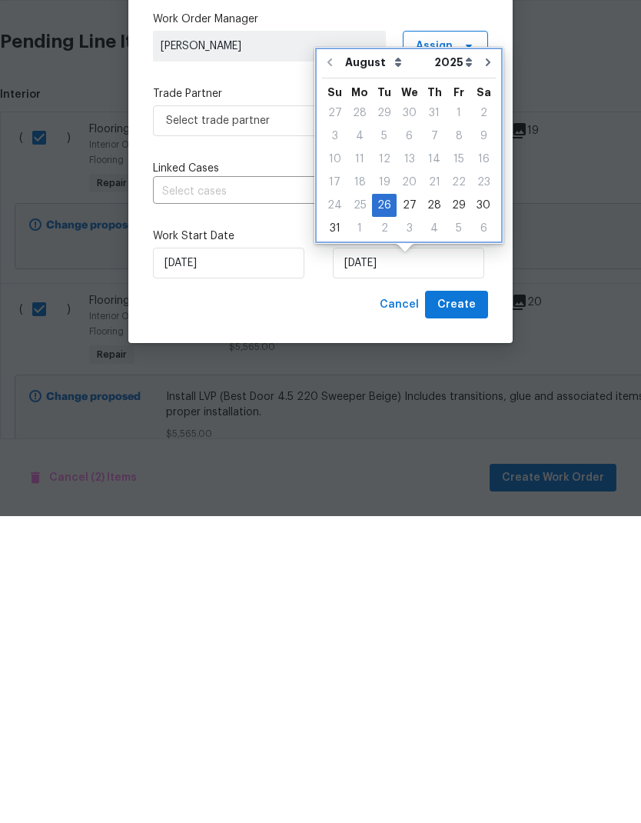
click at [489, 354] on button "Go to next month" at bounding box center [488, 369] width 23 height 31
type input "[DATE]"
select select "8"
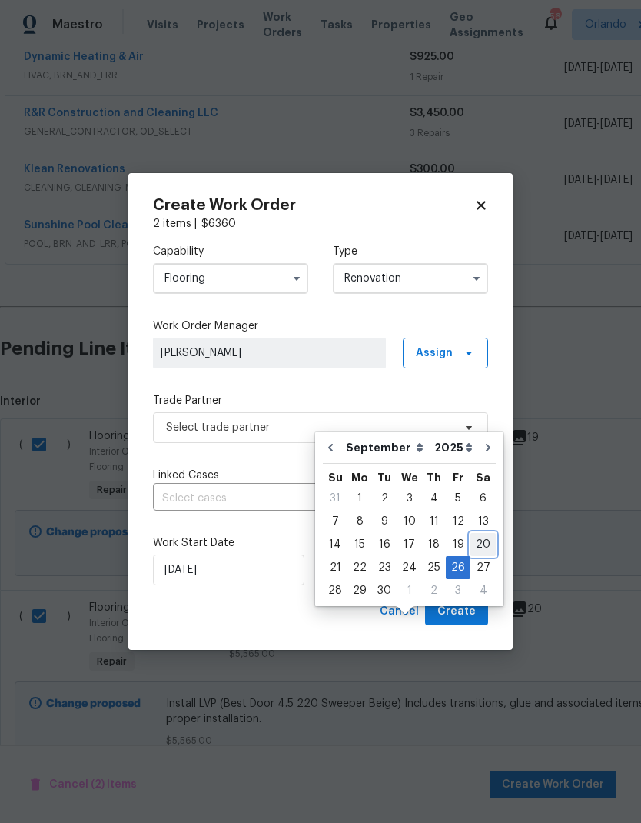
click at [480, 534] on div "20" at bounding box center [483, 545] width 25 height 22
type input "[DATE]"
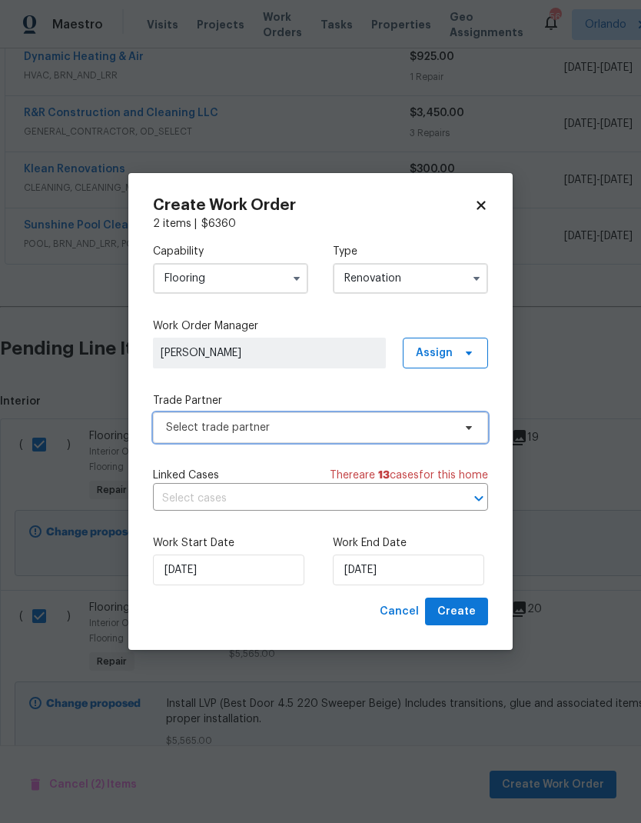
click at [460, 426] on span at bounding box center [466, 427] width 17 height 12
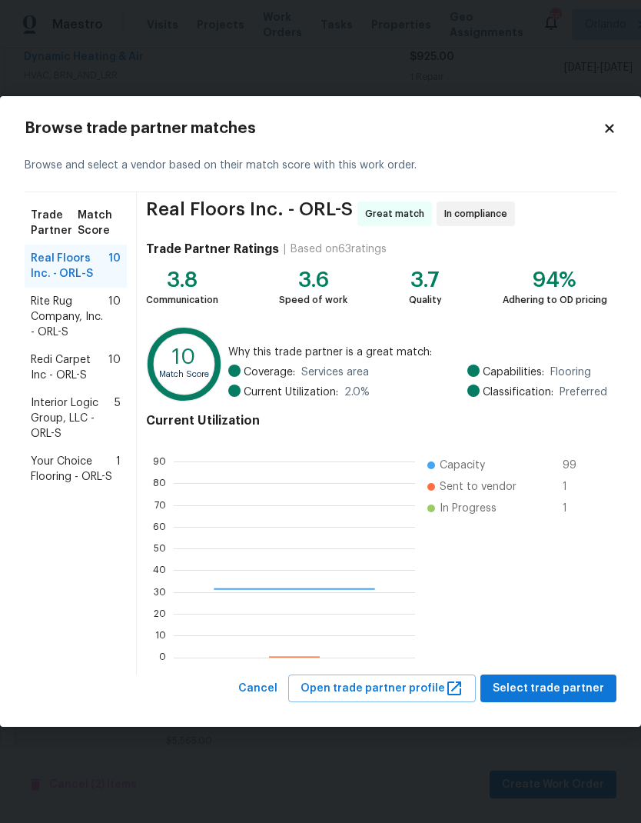
scroll to position [215, 241]
click at [107, 348] on div "Redi Carpet Inc - ORL-S 10" at bounding box center [76, 367] width 102 height 43
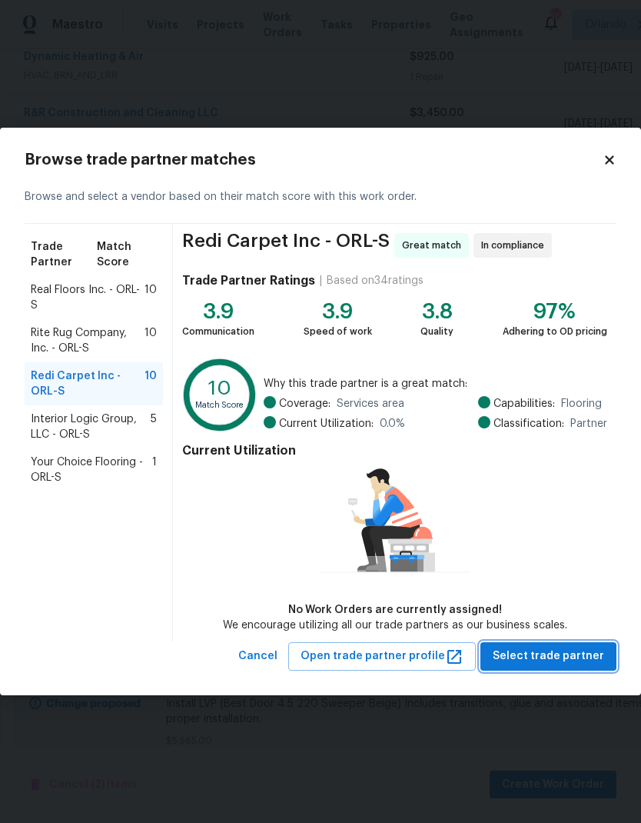
click at [583, 654] on span "Select trade partner" at bounding box center [548, 656] width 111 height 19
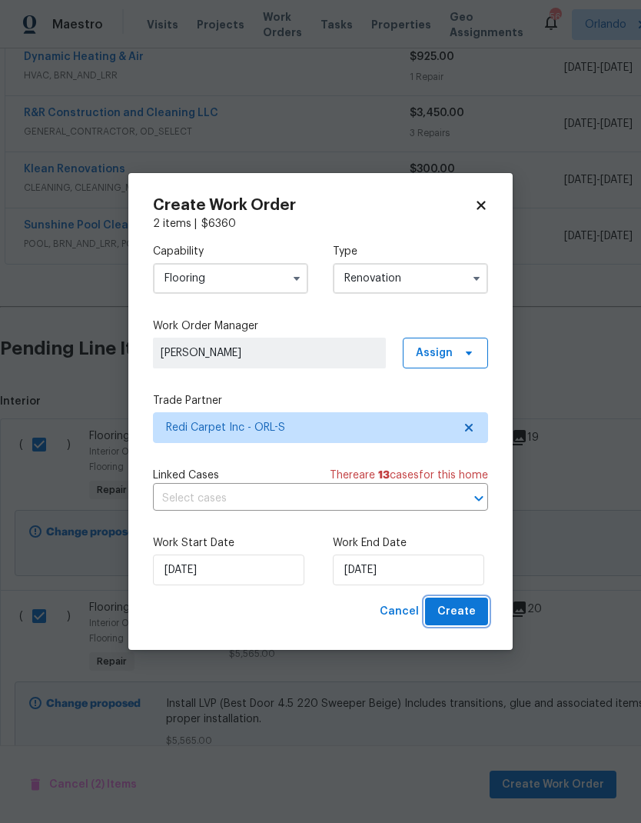
click at [469, 598] on button "Create" at bounding box center [456, 611] width 63 height 28
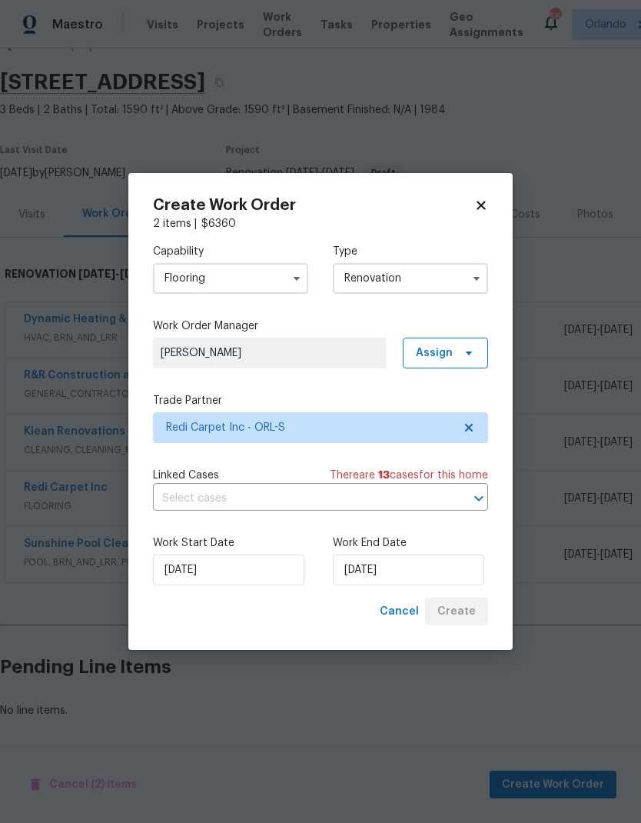
scroll to position [41, 0]
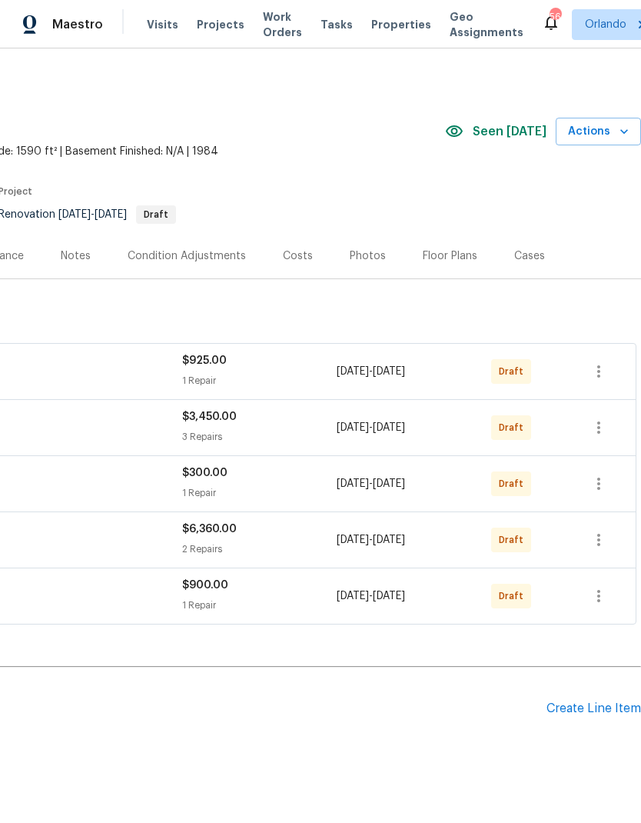
scroll to position [0, 228]
click at [604, 590] on icon "button" at bounding box center [599, 596] width 18 height 18
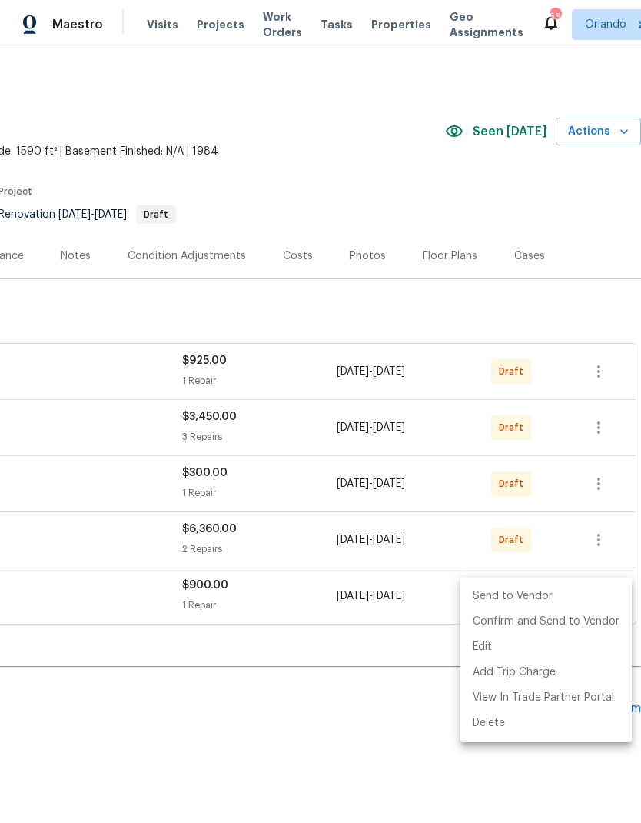
click at [574, 594] on li "Send to Vendor" at bounding box center [546, 596] width 171 height 25
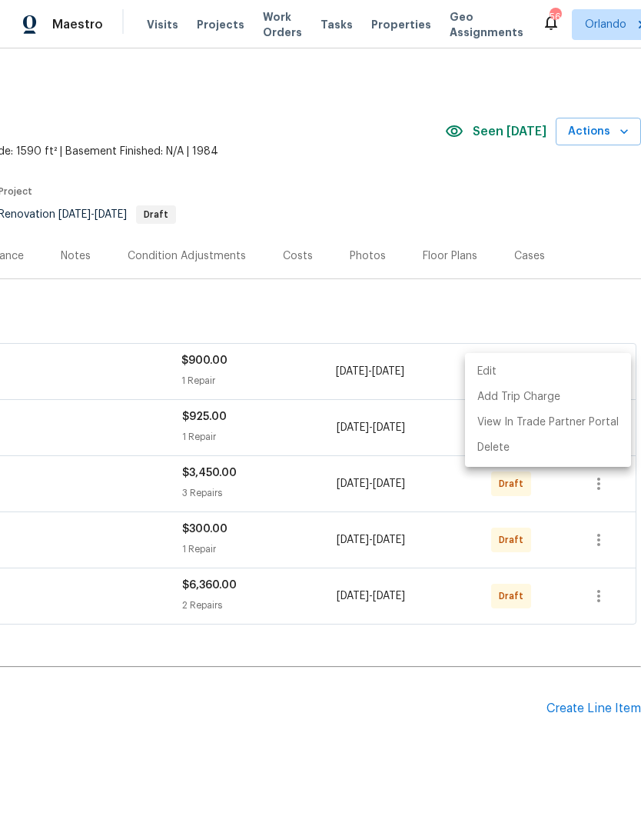
click at [580, 644] on div at bounding box center [320, 411] width 641 height 823
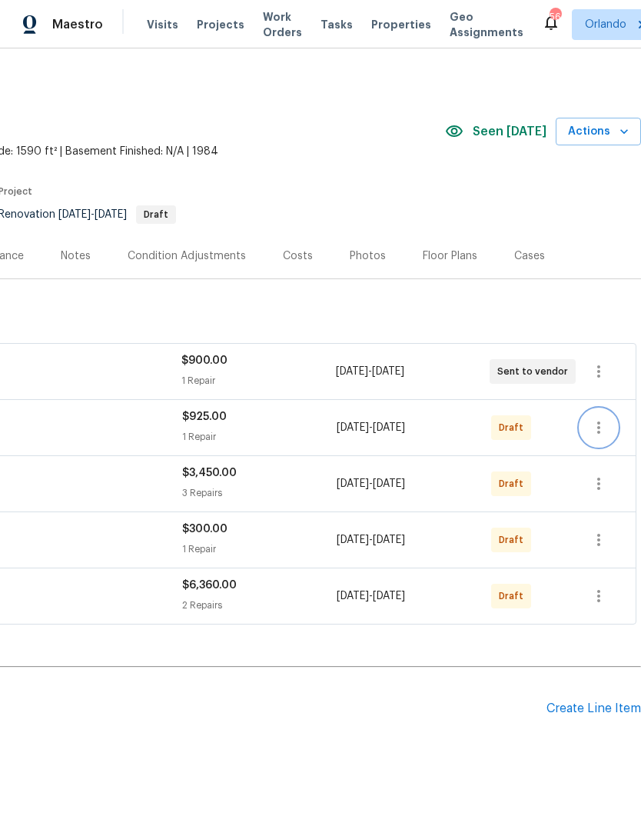
click at [598, 427] on icon "button" at bounding box center [598, 427] width 3 height 12
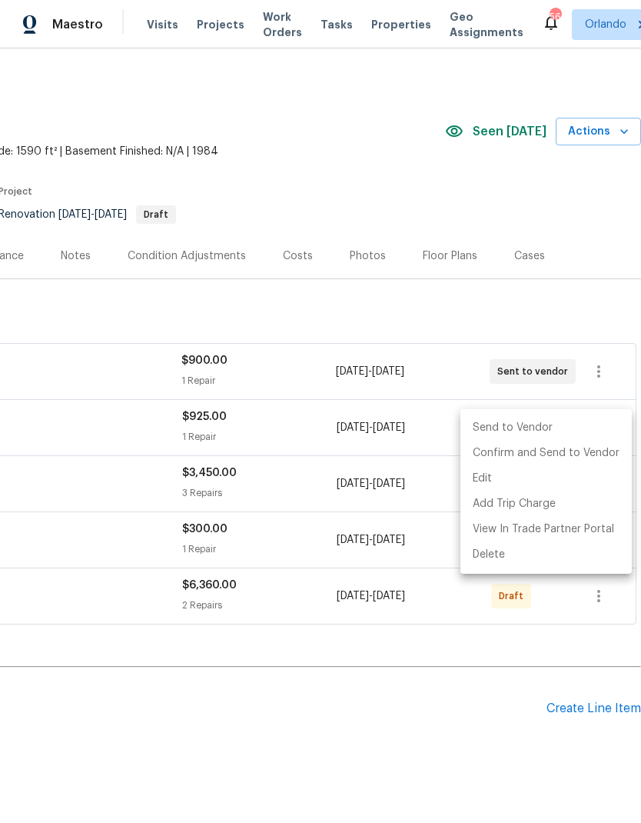
click at [580, 421] on li "Send to Vendor" at bounding box center [546, 427] width 171 height 25
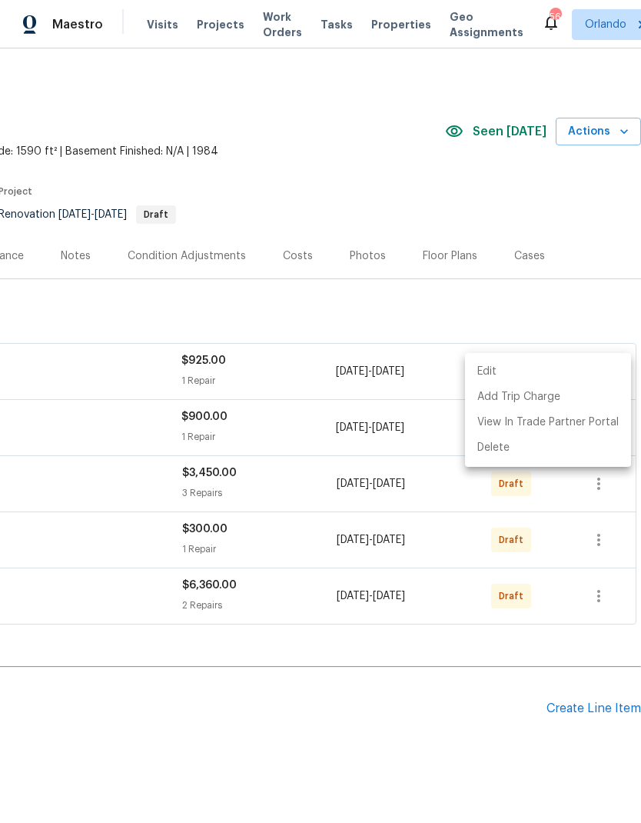
click at [604, 493] on div at bounding box center [320, 411] width 641 height 823
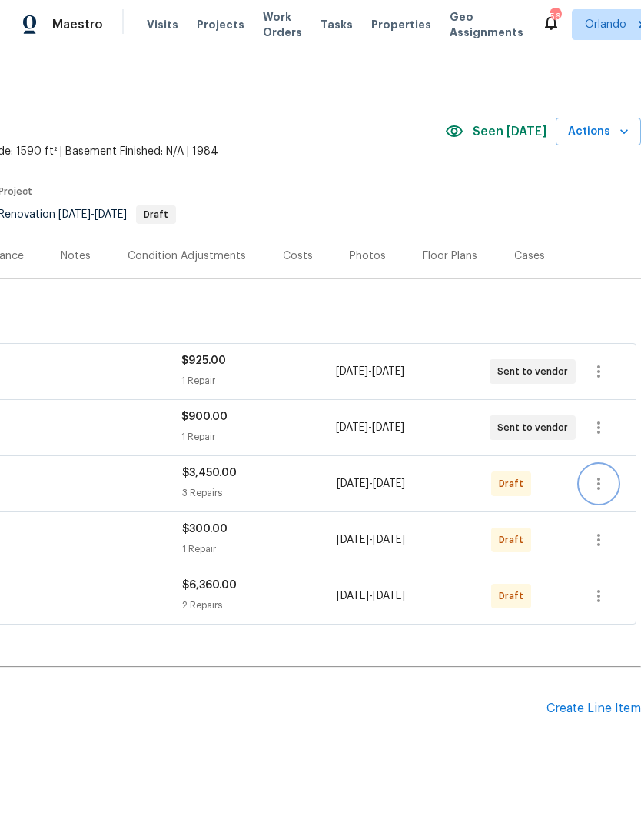
click at [603, 478] on icon "button" at bounding box center [599, 483] width 18 height 18
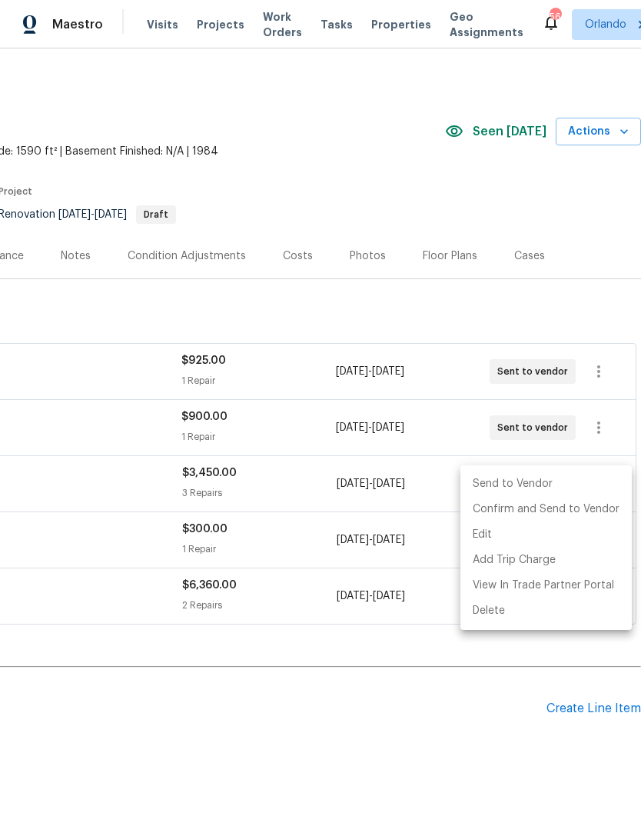
click at [587, 480] on li "Send to Vendor" at bounding box center [546, 483] width 171 height 25
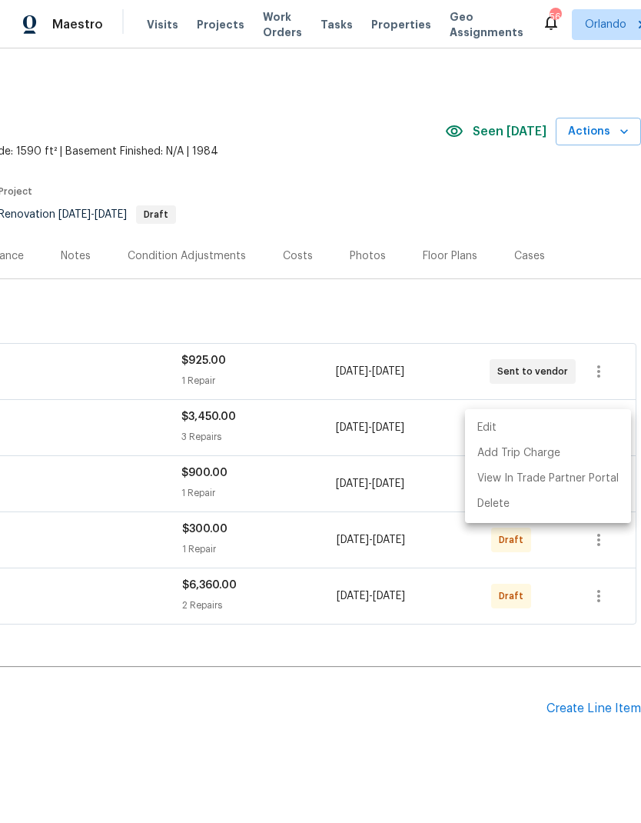
click at [580, 584] on div at bounding box center [320, 411] width 641 height 823
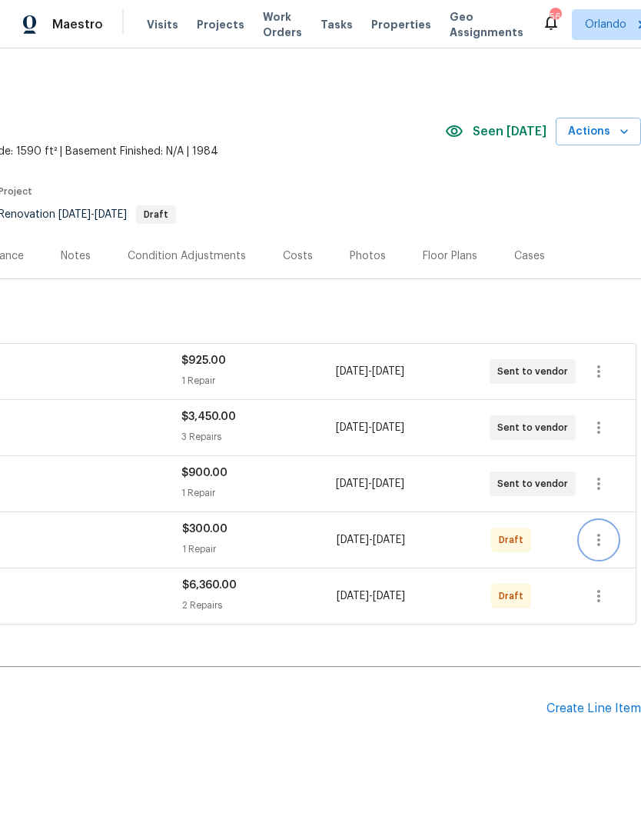
click at [610, 537] on button "button" at bounding box center [599, 539] width 37 height 37
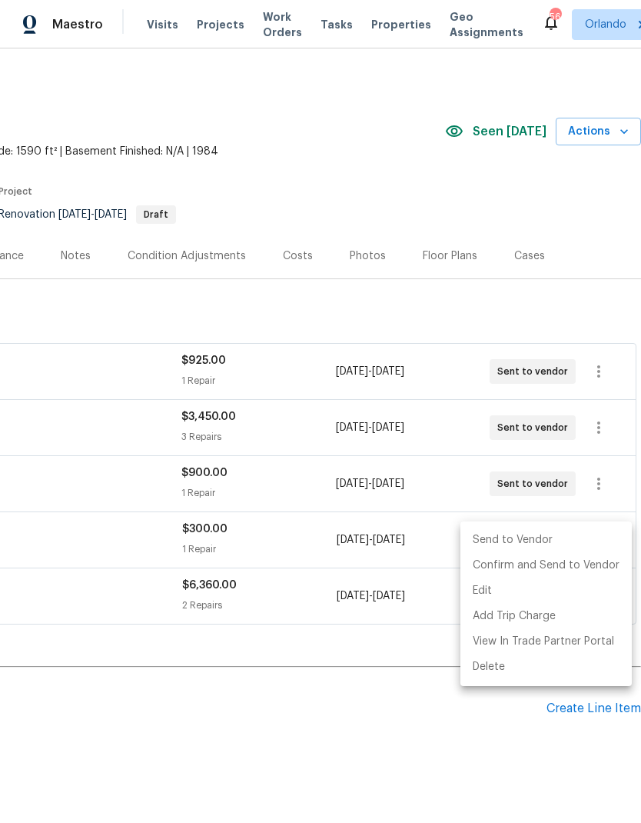
click at [597, 537] on li "Send to Vendor" at bounding box center [546, 539] width 171 height 25
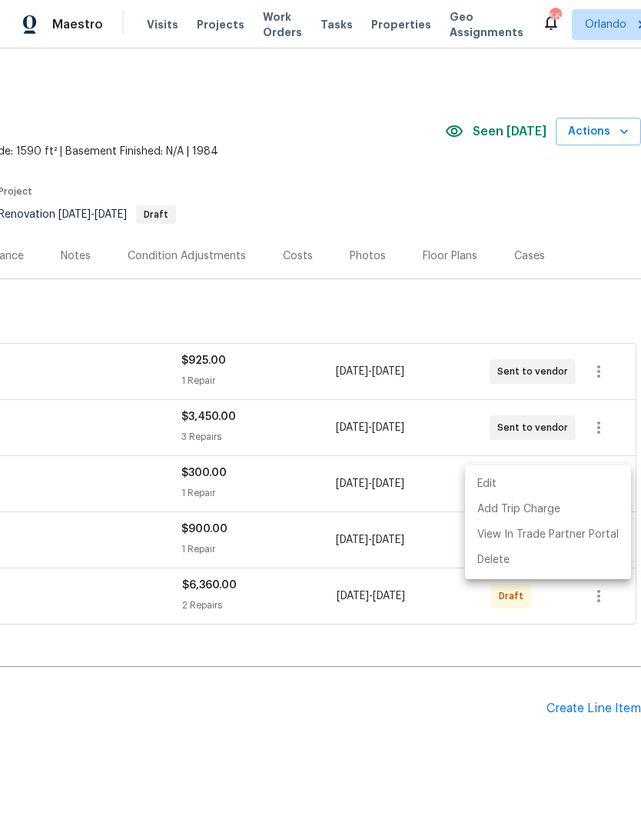
click at [580, 638] on div at bounding box center [320, 411] width 641 height 823
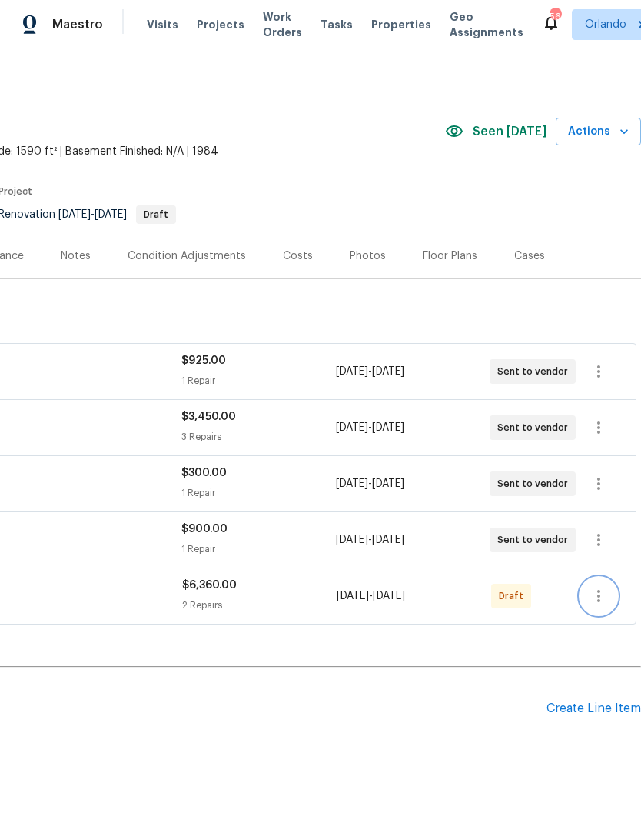
click at [608, 587] on icon "button" at bounding box center [599, 596] width 18 height 18
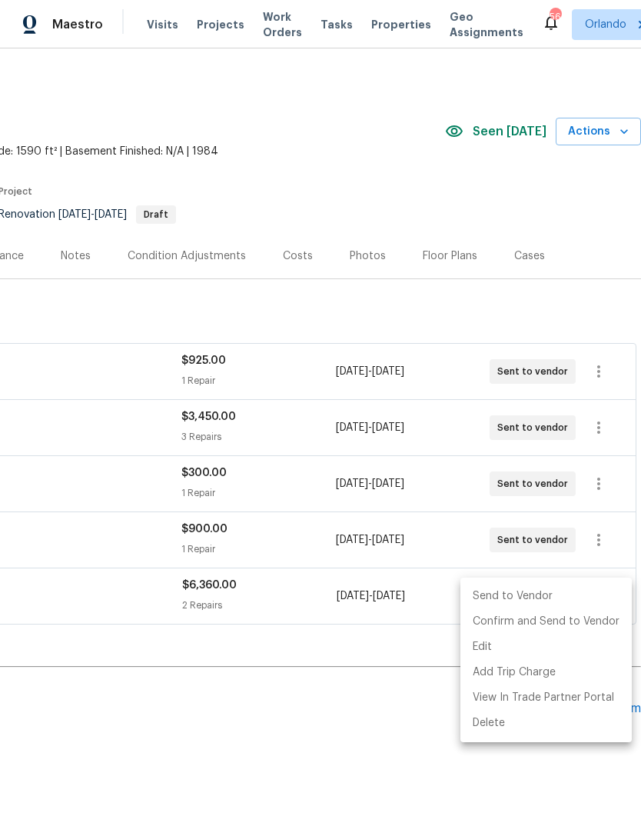
click at [583, 592] on li "Send to Vendor" at bounding box center [546, 596] width 171 height 25
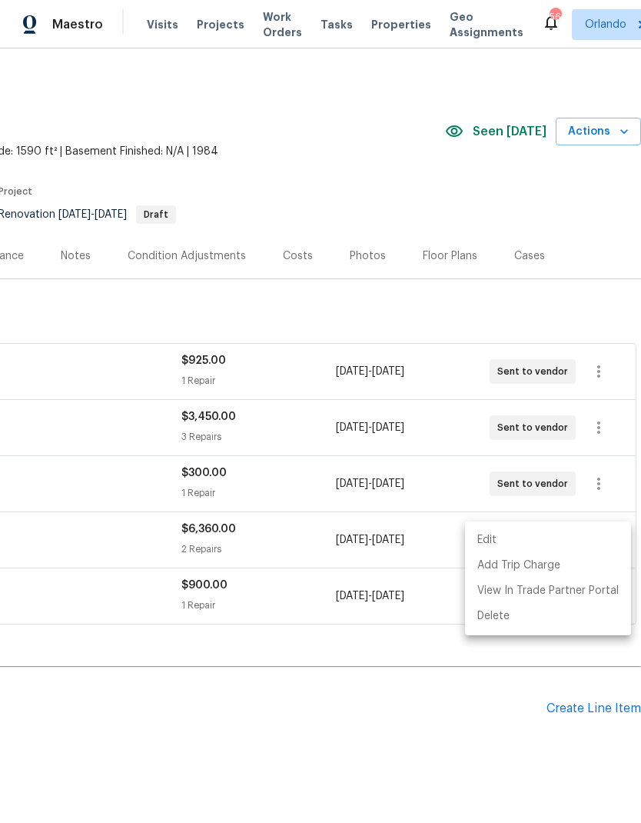
click at [434, 680] on div at bounding box center [320, 411] width 641 height 823
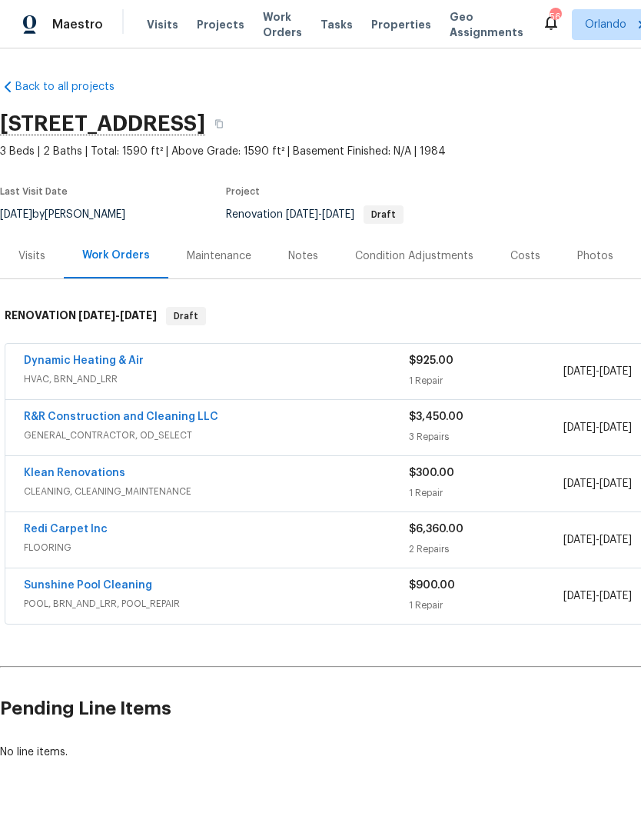
scroll to position [0, 0]
